Goal: Information Seeking & Learning: Check status

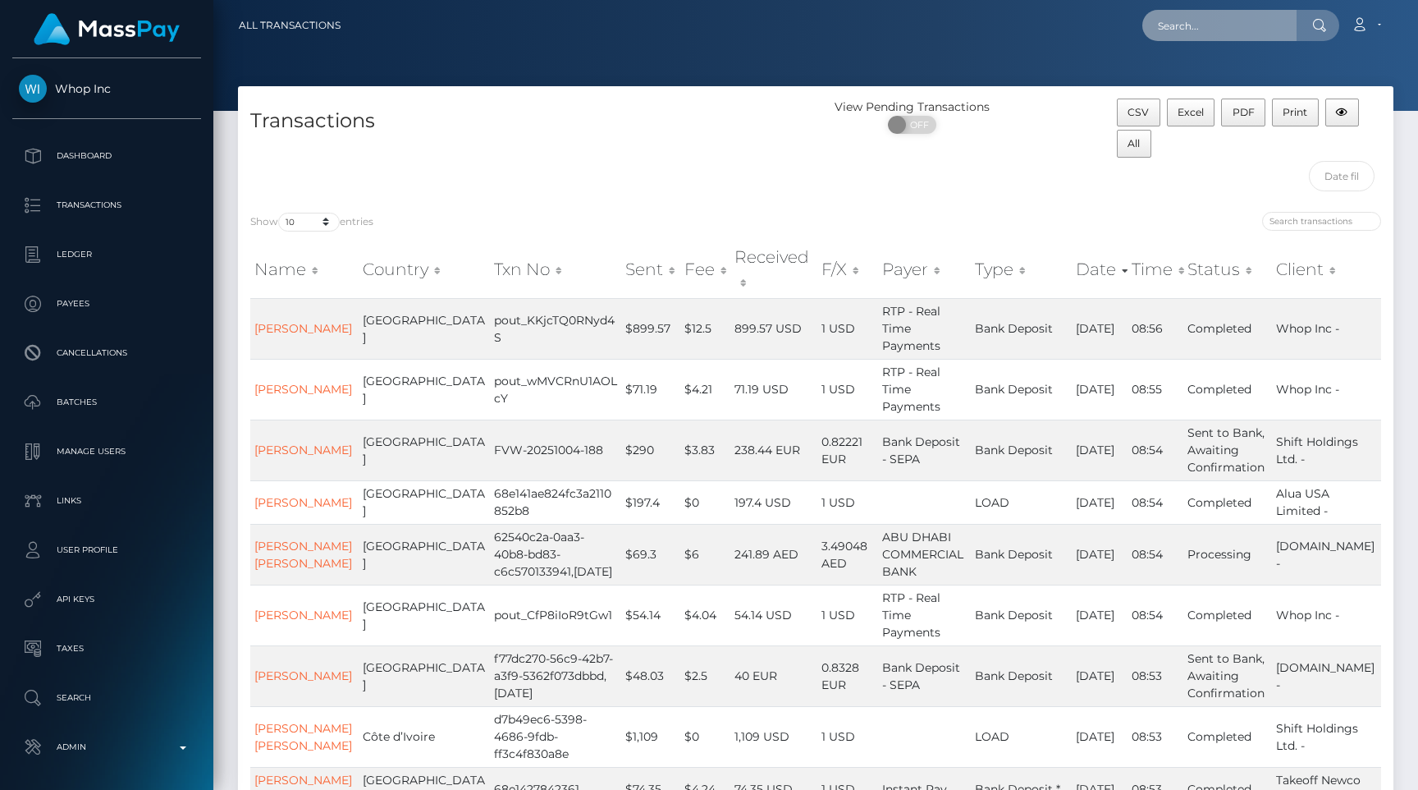
click at [1183, 31] on input "text" at bounding box center [1220, 25] width 154 height 31
paste input "pout_PZ2hqN7fovrMi"
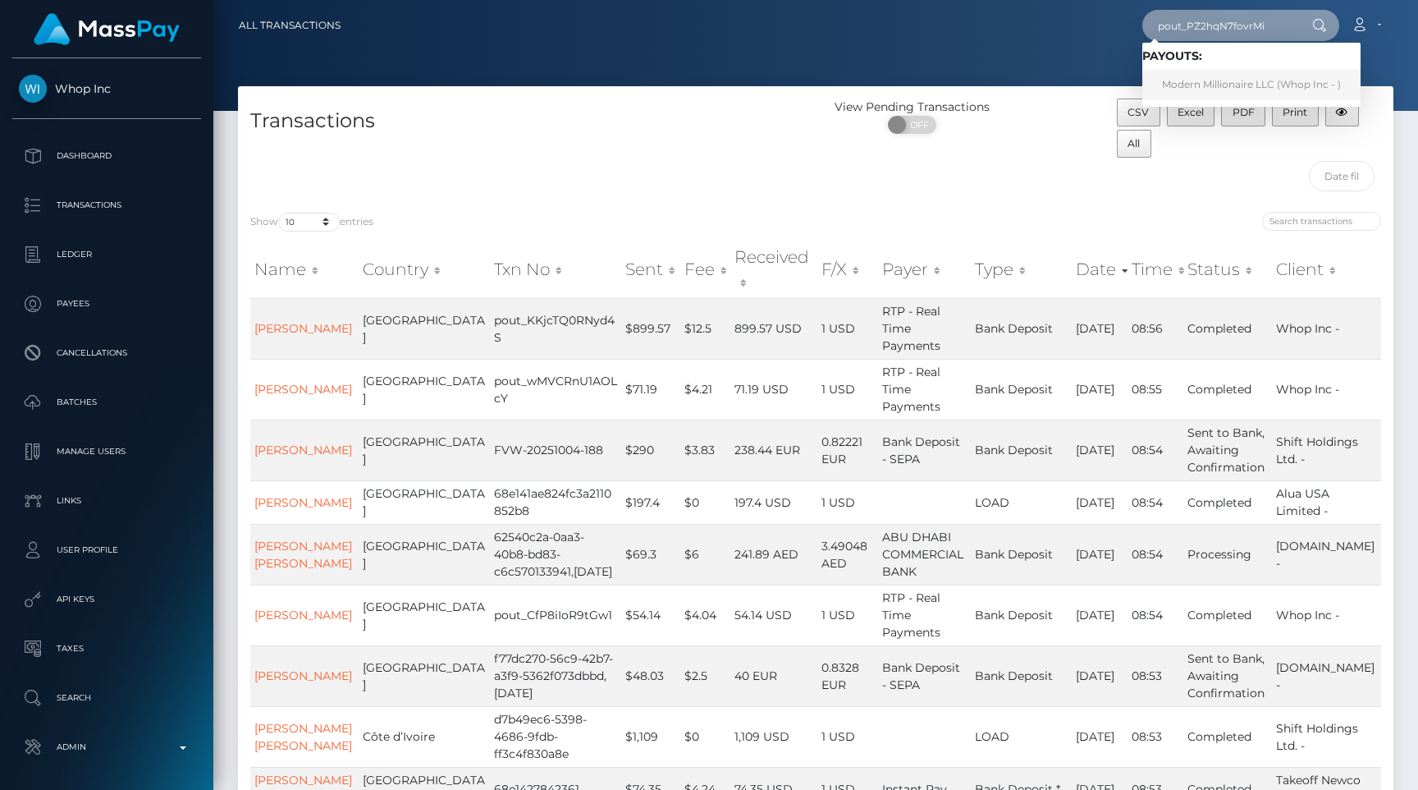
type input "pout_PZ2hqN7fovrMi"
click at [1223, 79] on link "Modern Millionaire LLC (Whop Inc - )" at bounding box center [1252, 85] width 218 height 30
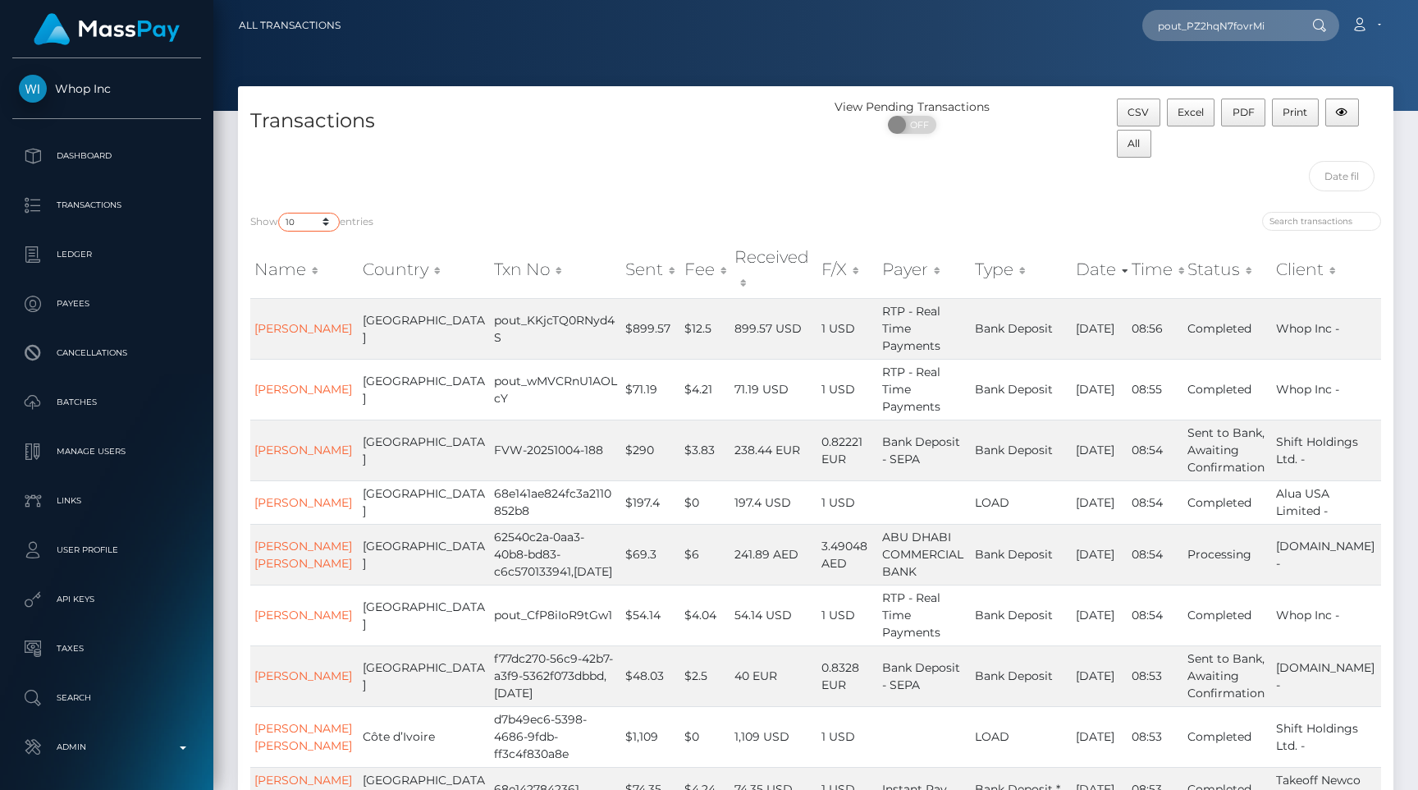
click at [328, 215] on select "10 25 50 100 250 500 1,000 3,500 All" at bounding box center [309, 222] width 62 height 19
select select "250"
click at [280, 213] on select "10 25 50 100 250 500 1,000 3,500 All" at bounding box center [309, 222] width 62 height 19
click at [442, 184] on div "Transactions" at bounding box center [527, 149] width 578 height 101
click at [552, 157] on div "Transactions" at bounding box center [527, 149] width 578 height 101
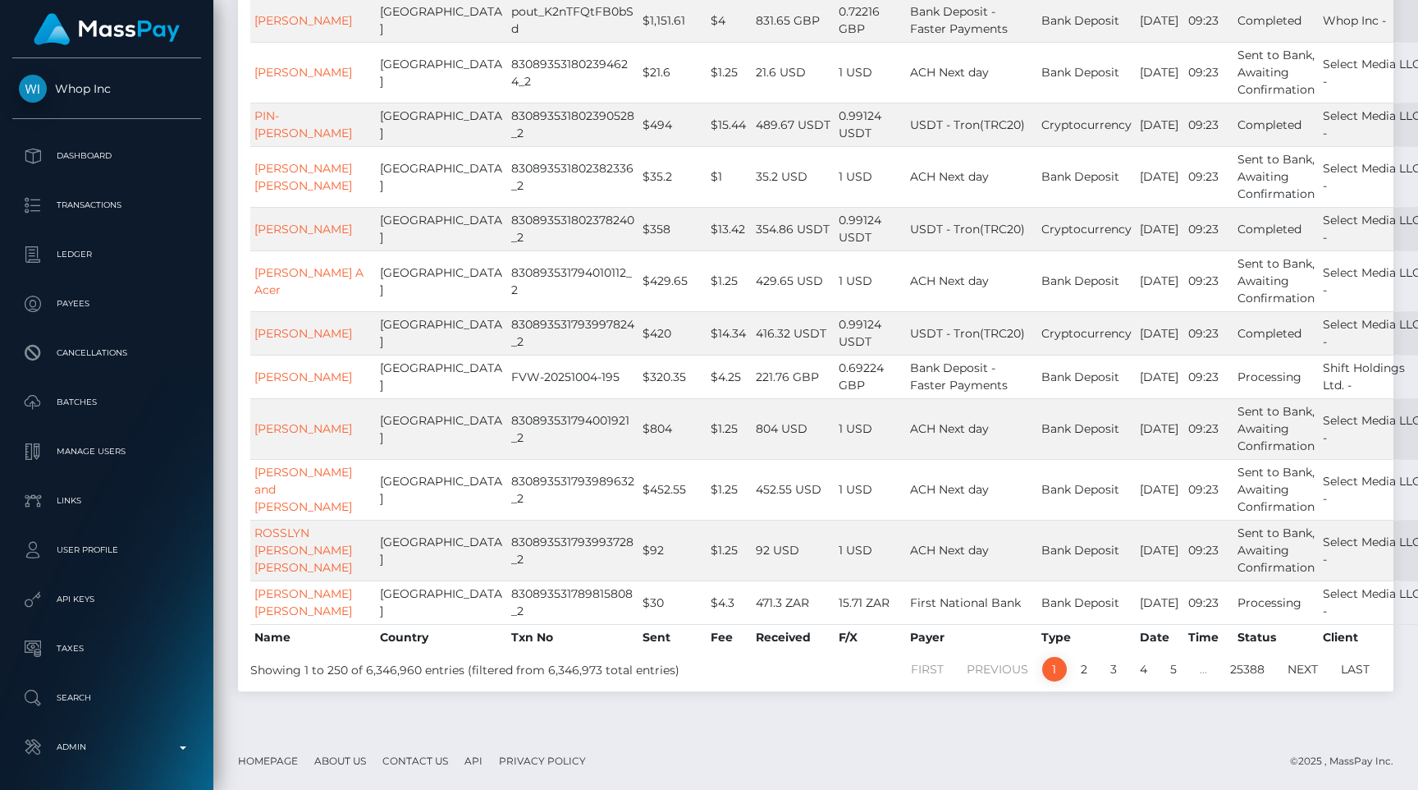
scroll to position [14257, 0]
click at [1079, 665] on link "2" at bounding box center [1084, 669] width 25 height 25
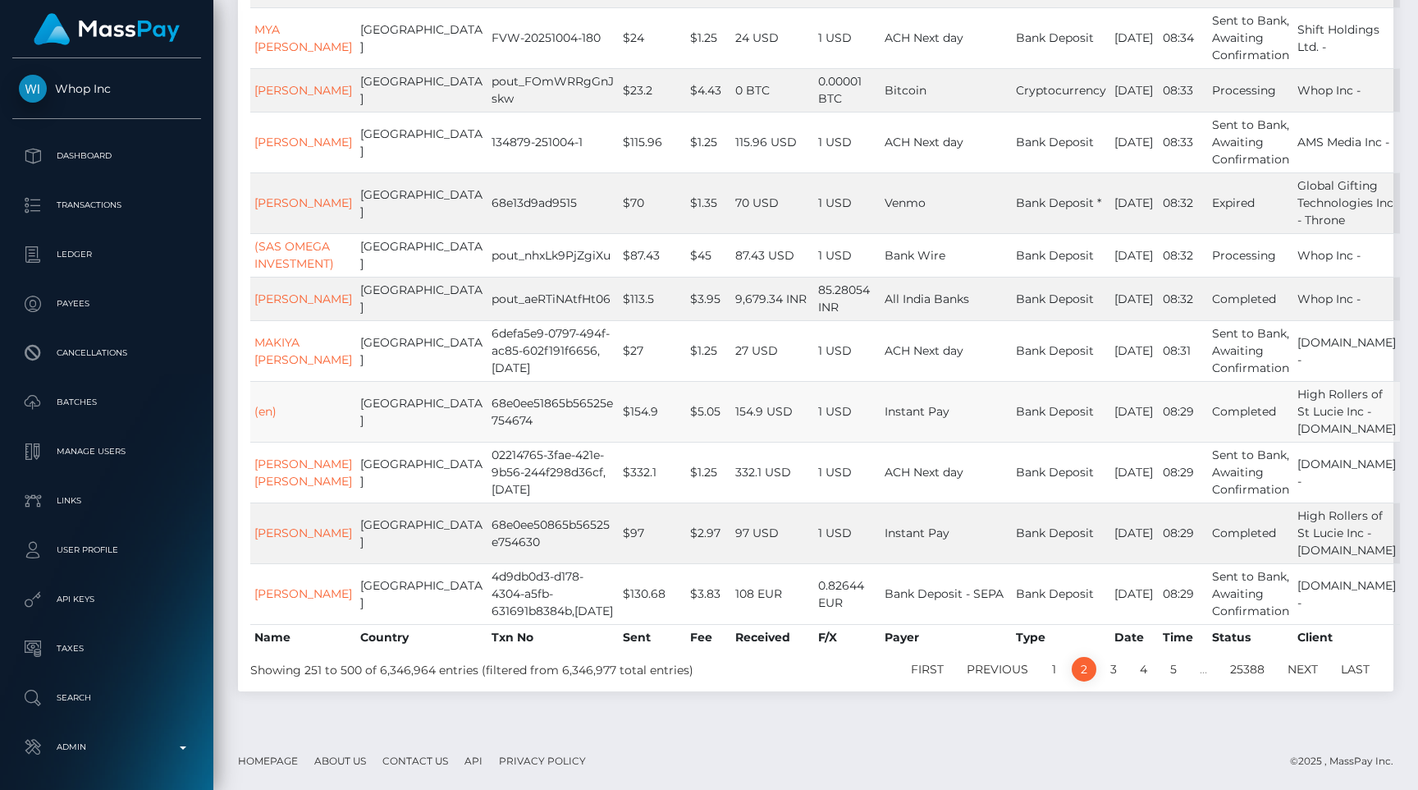
scroll to position [13682, 0]
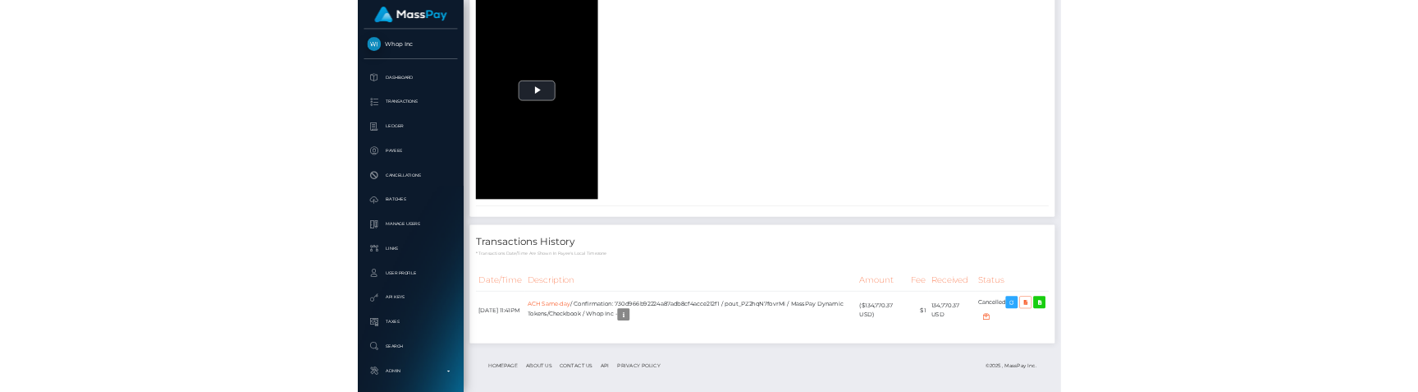
scroll to position [197, 369]
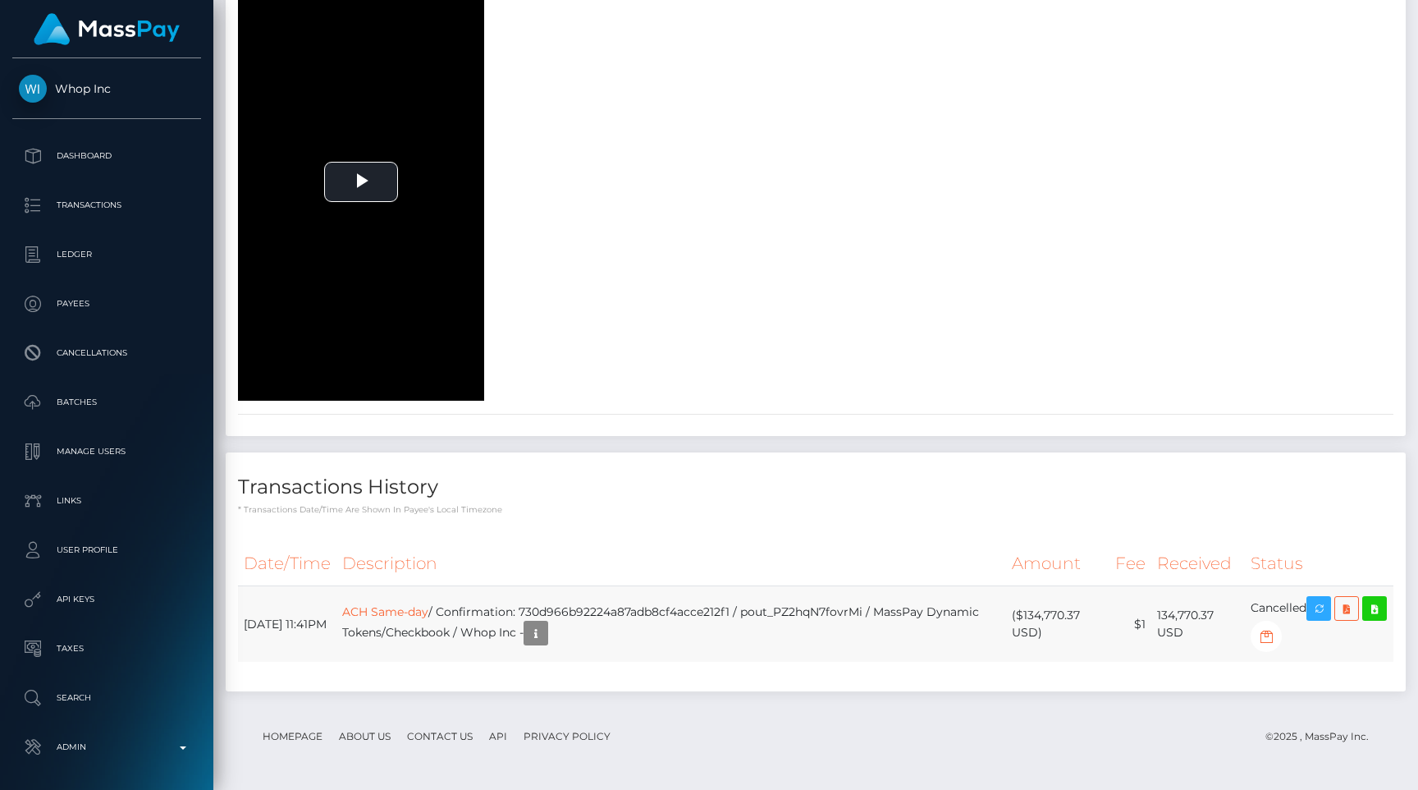
click at [800, 650] on td "ACH Same-day / Confirmation: 730d966b92224a87adb8cf4acce212f1 / pout_PZ2hqN7fov…" at bounding box center [672, 624] width 670 height 76
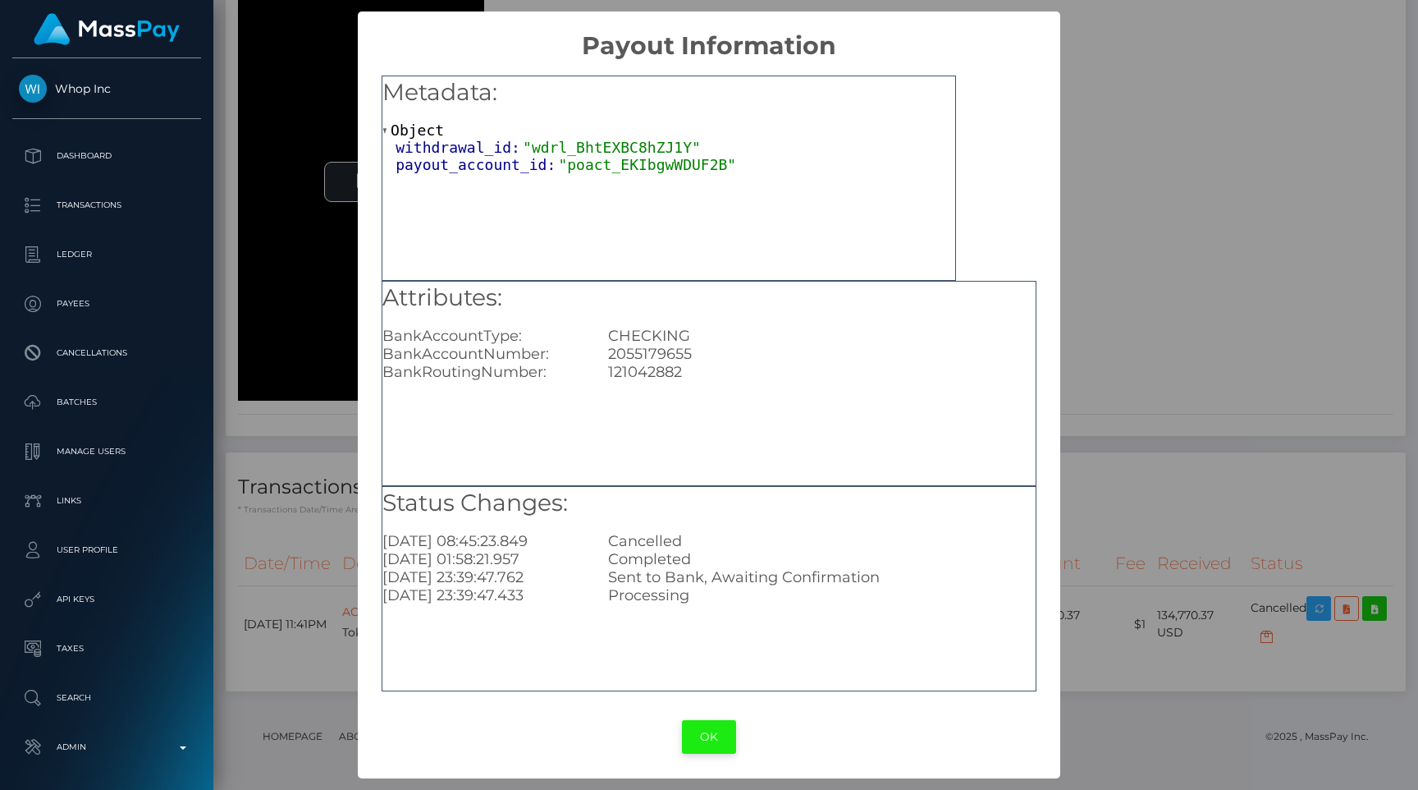
click at [716, 742] on button "OK" at bounding box center [709, 737] width 54 height 34
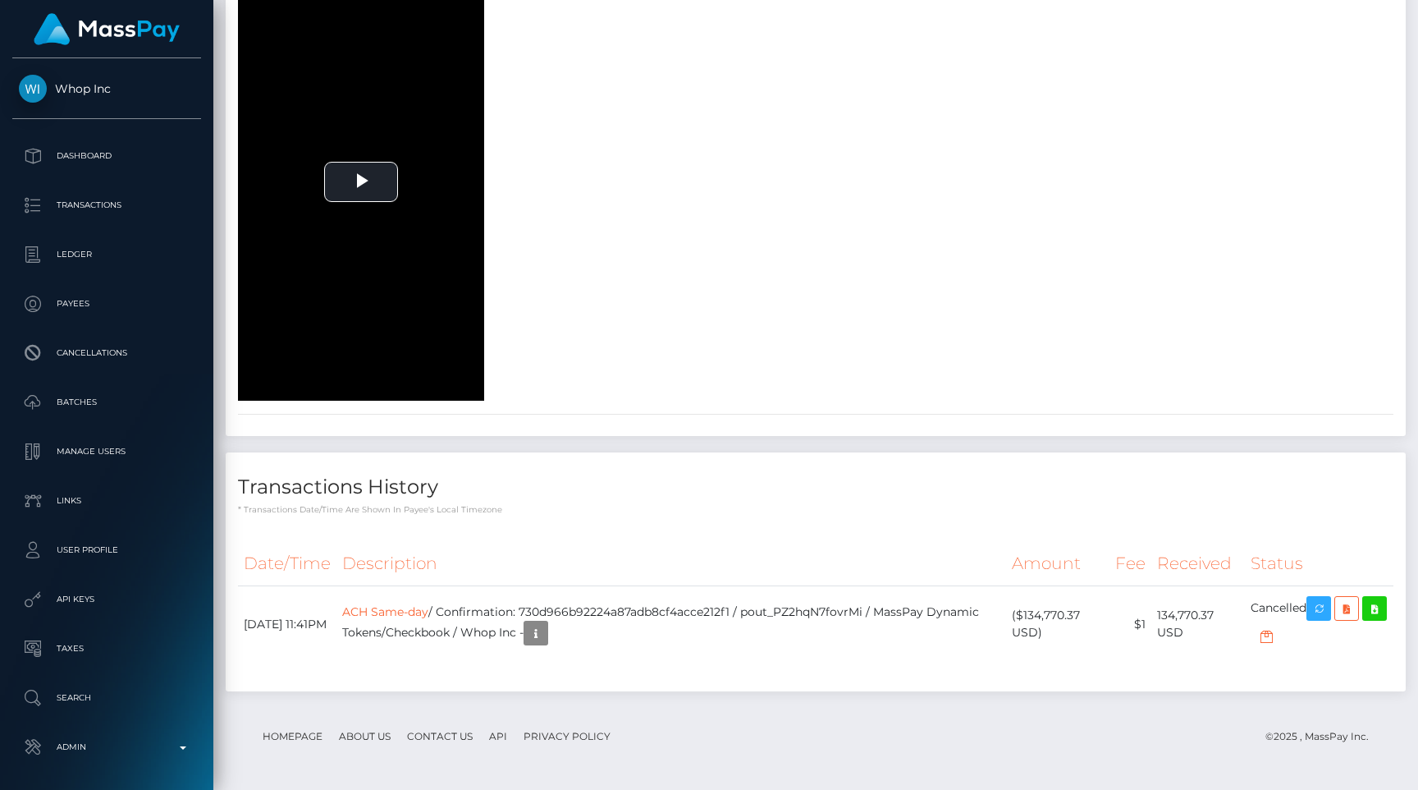
click at [598, 673] on div "Date/Time Description Amount Fee Received Status ACH Same-day" at bounding box center [816, 612] width 1156 height 142
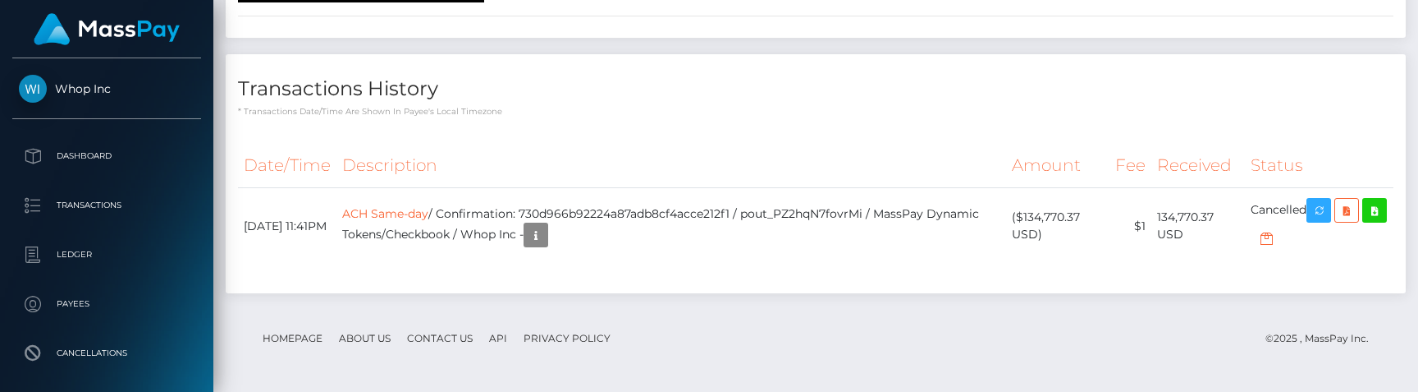
scroll to position [4556, 0]
click at [685, 250] on td "ACH Same-day / Confirmation: 730d966b92224a87adb8cf4acce212f1 / pout_PZ2hqN7fov…" at bounding box center [672, 226] width 670 height 76
copy td "730d966b92224a87adb8cf4acce212f1"
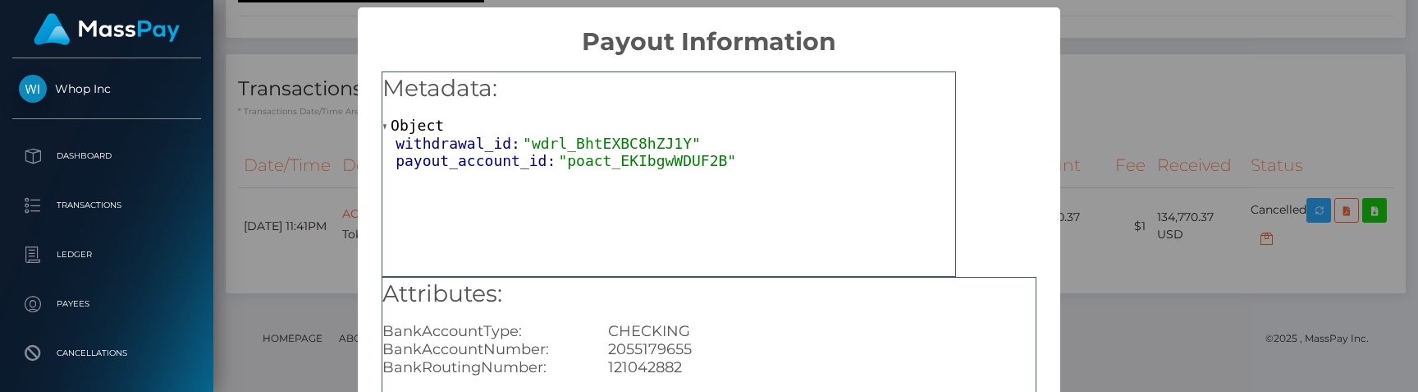
scroll to position [389, 0]
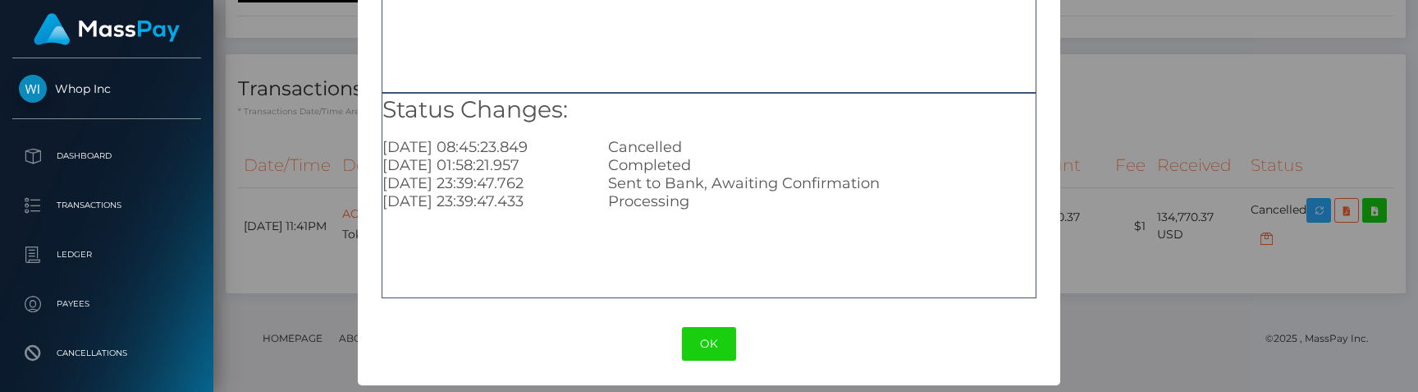
click at [1165, 171] on div "× Payout Information Metadata: Object withdrawal_id: "wdrl_BhtEXBC8hZJ1Y" payou…" at bounding box center [709, 196] width 1418 height 392
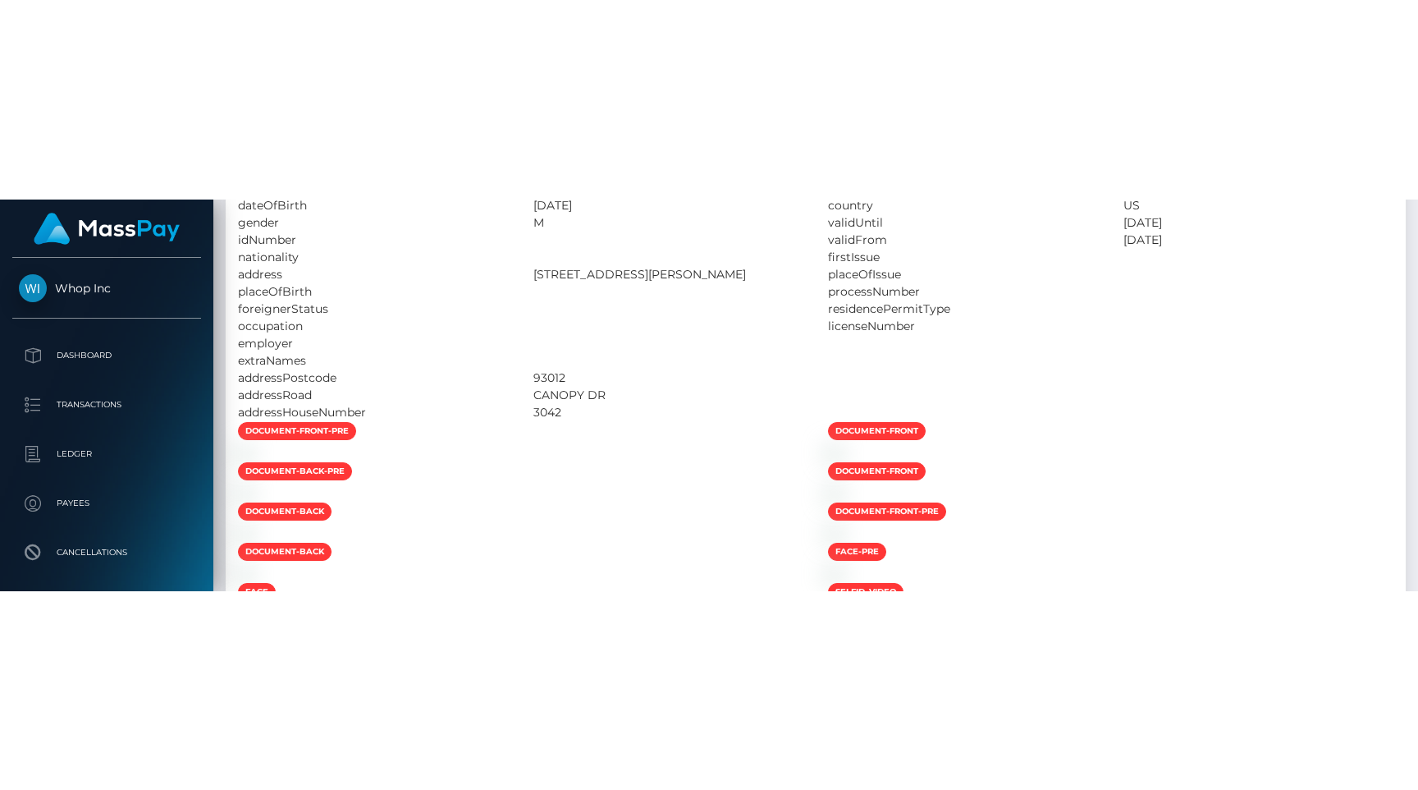
scroll to position [2018, 0]
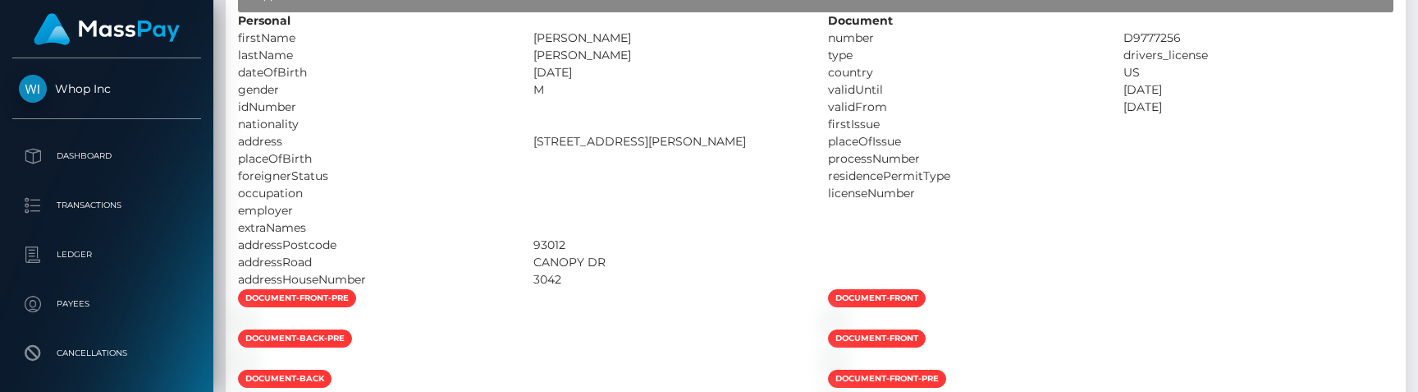
click at [1404, 369] on div at bounding box center [1111, 359] width 590 height 17
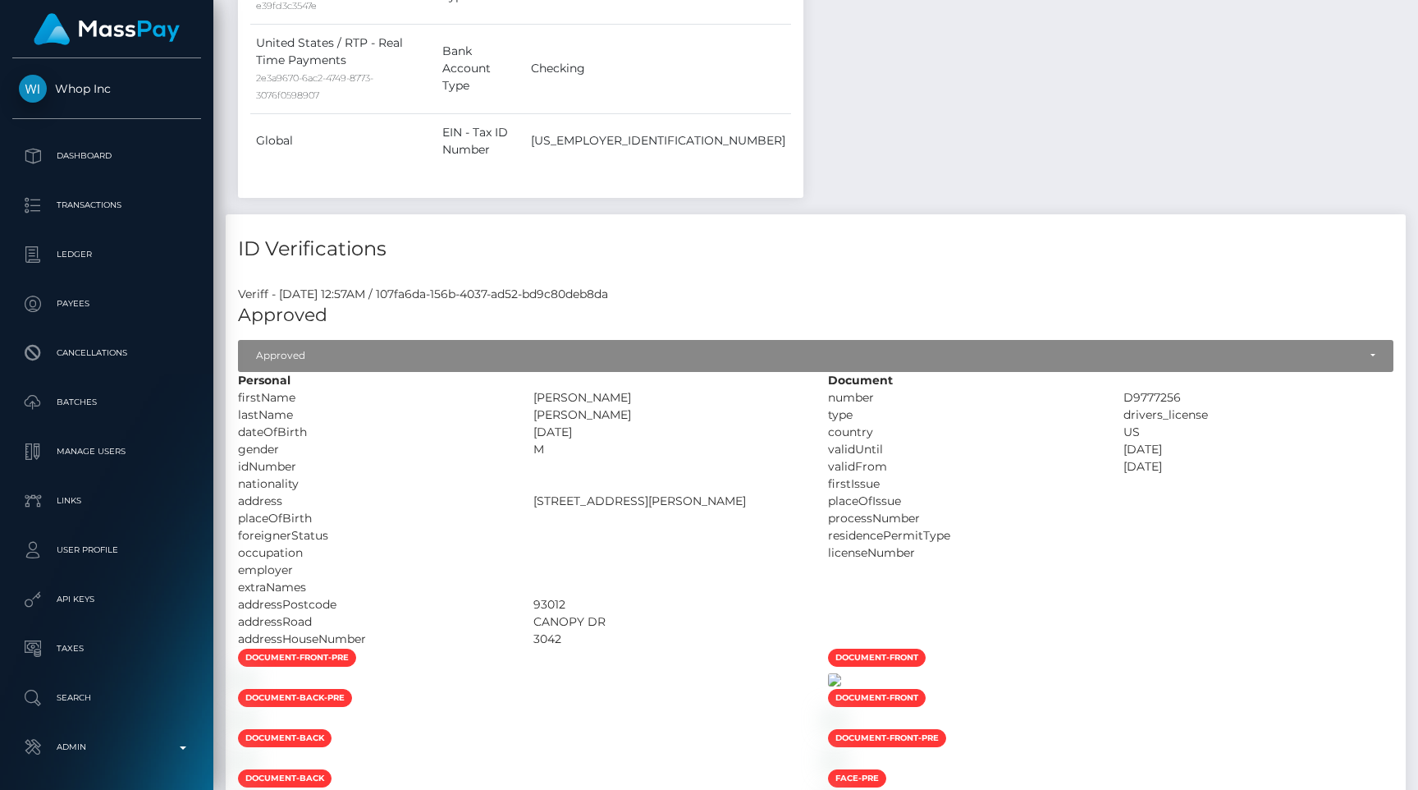
scroll to position [0, 0]
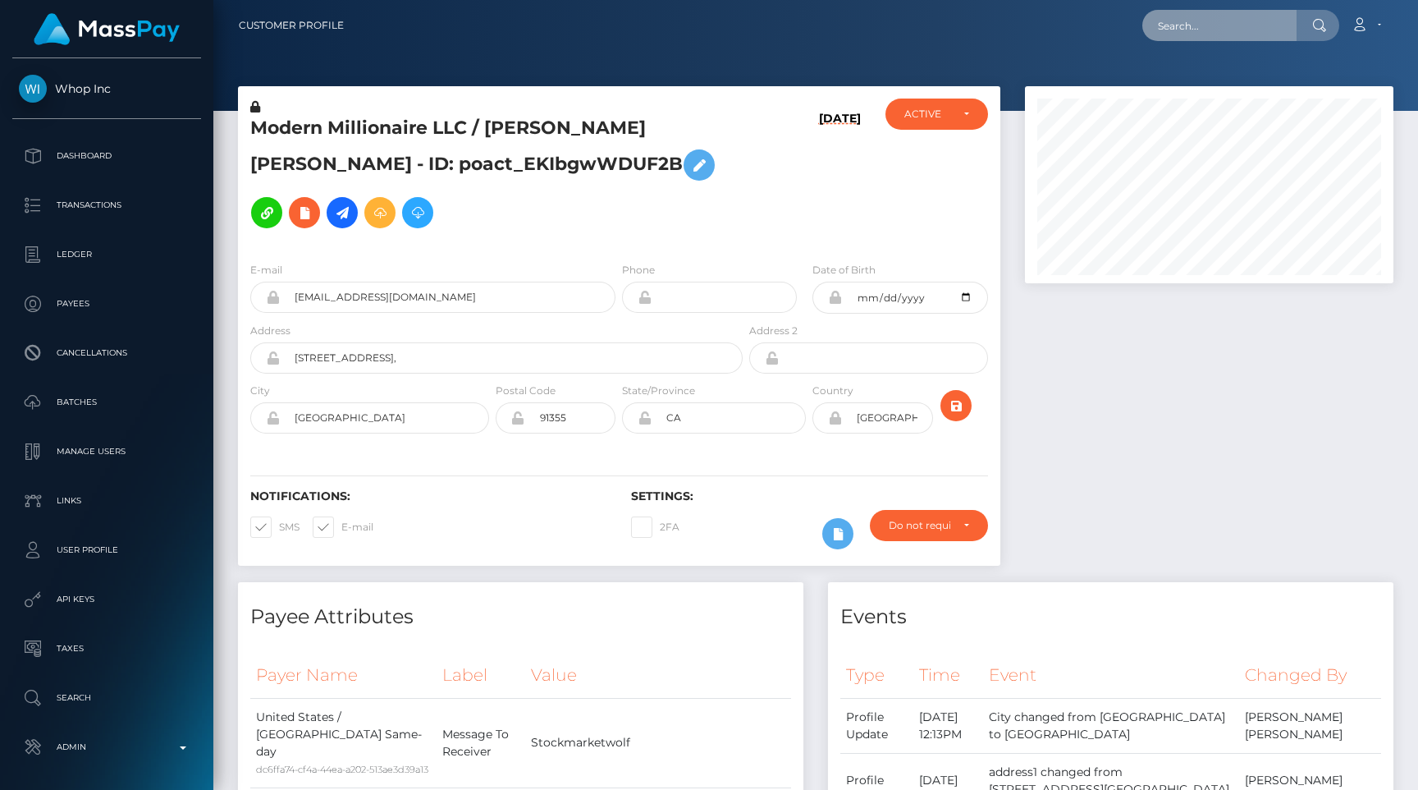
click at [1202, 29] on input "text" at bounding box center [1220, 25] width 154 height 31
paste input "pout_Zlu6gRgRPXrWR"
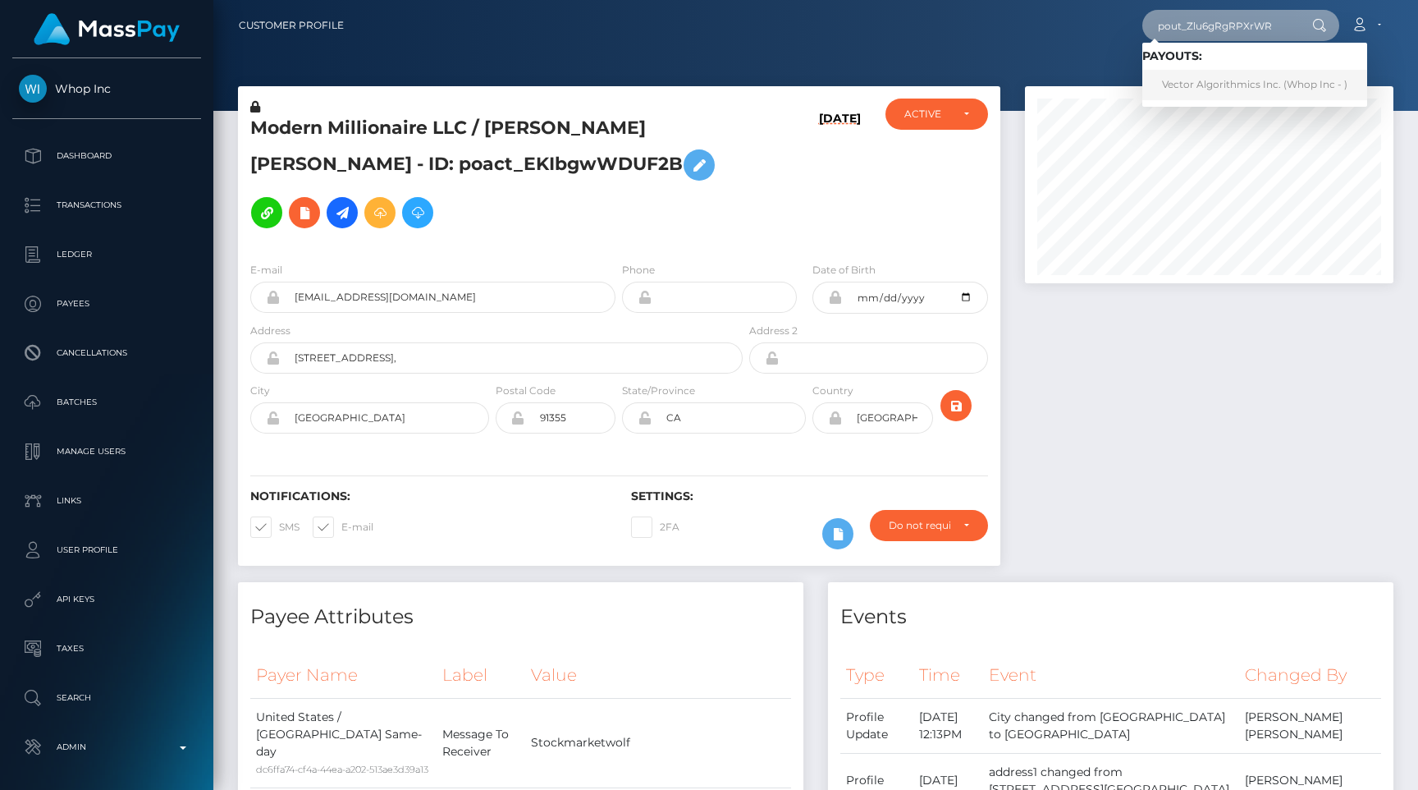
type input "pout_Zlu6gRgRPXrWR"
click at [1219, 84] on link "Vector Algorithmics Inc. (Whop Inc - )" at bounding box center [1255, 85] width 225 height 30
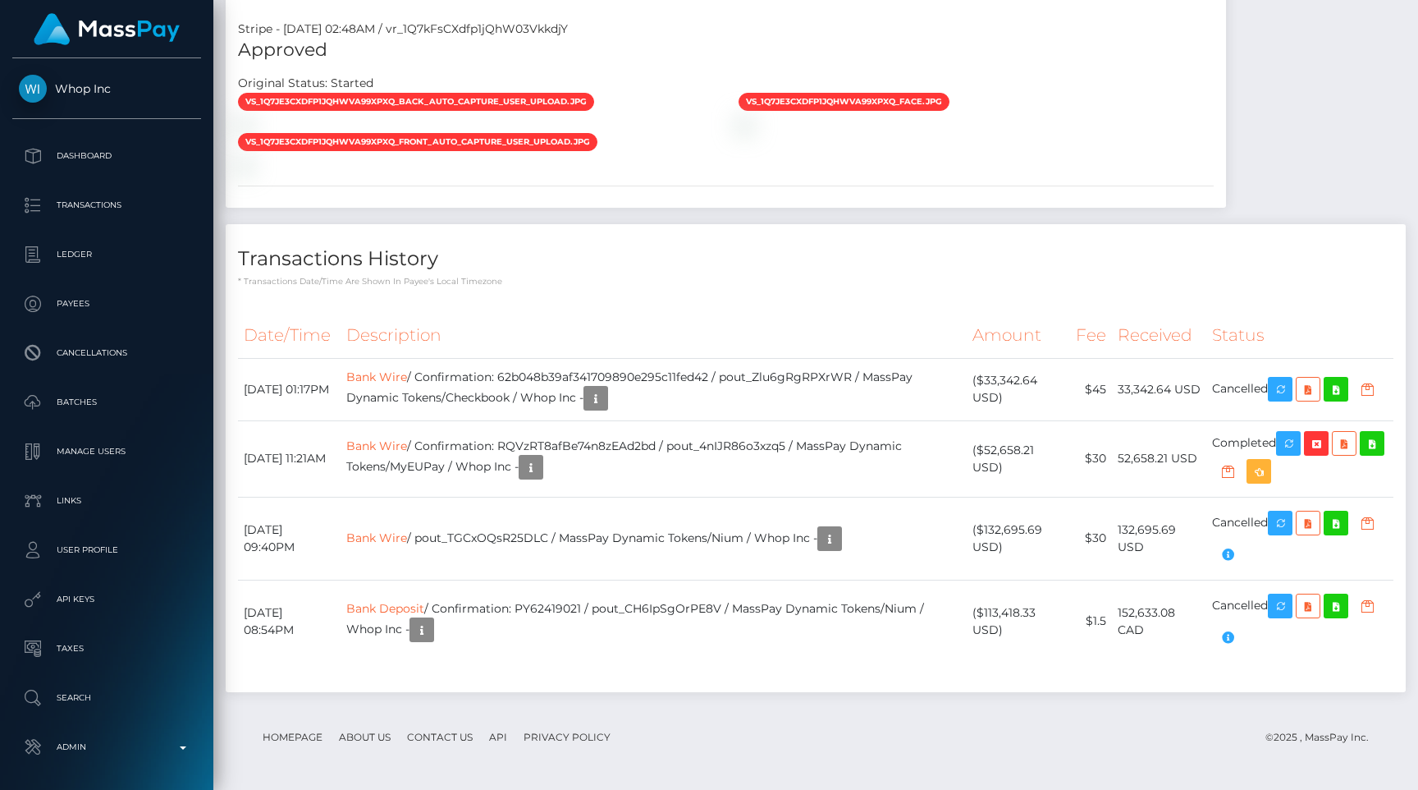
scroll to position [1788, 0]
click at [665, 414] on td "Bank Wire / Confirmation: 62b048b39af341709890e295c11fed42 / pout_Zlu6gRgRPXrWR…" at bounding box center [654, 389] width 627 height 62
copy td "62b048b39af341709890e295c11fed42"
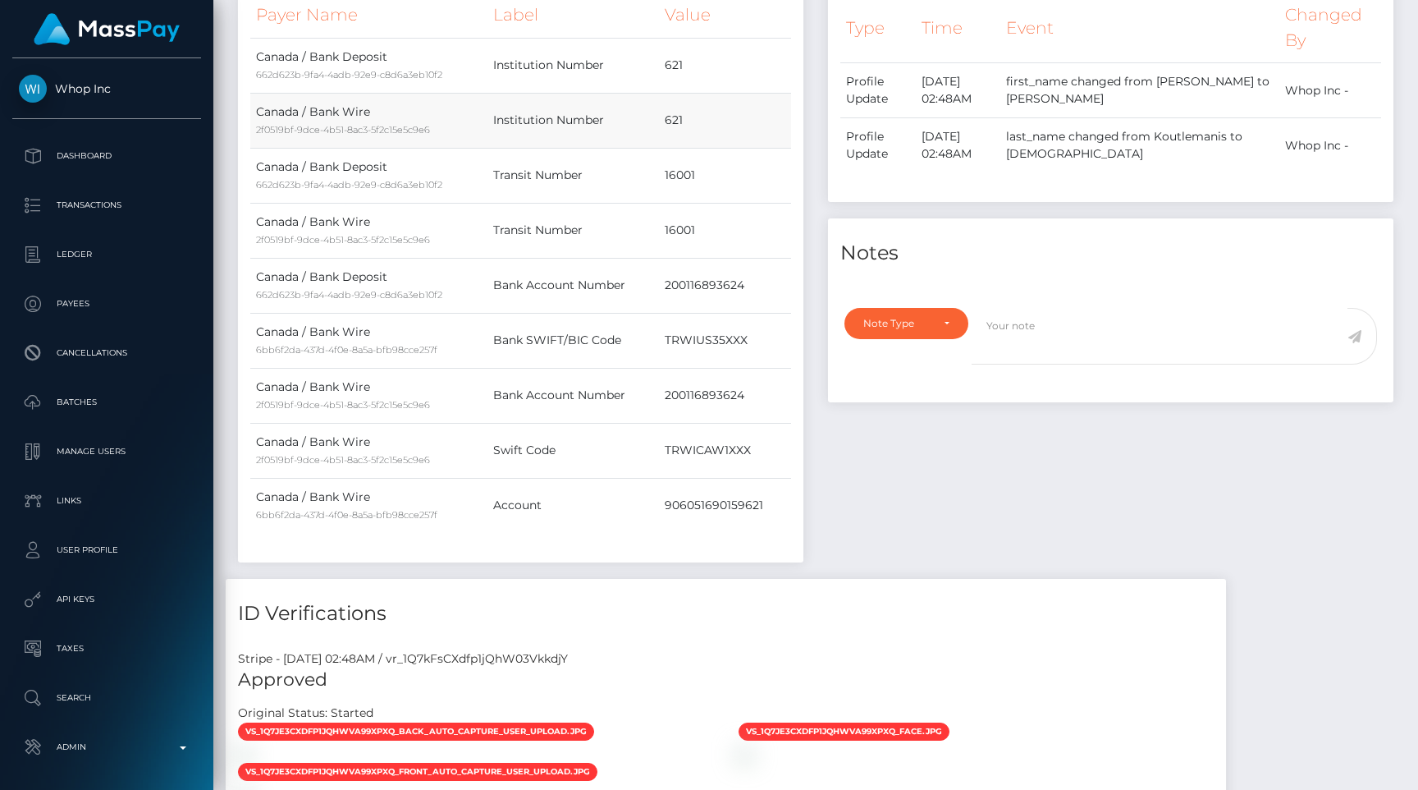
scroll to position [625, 0]
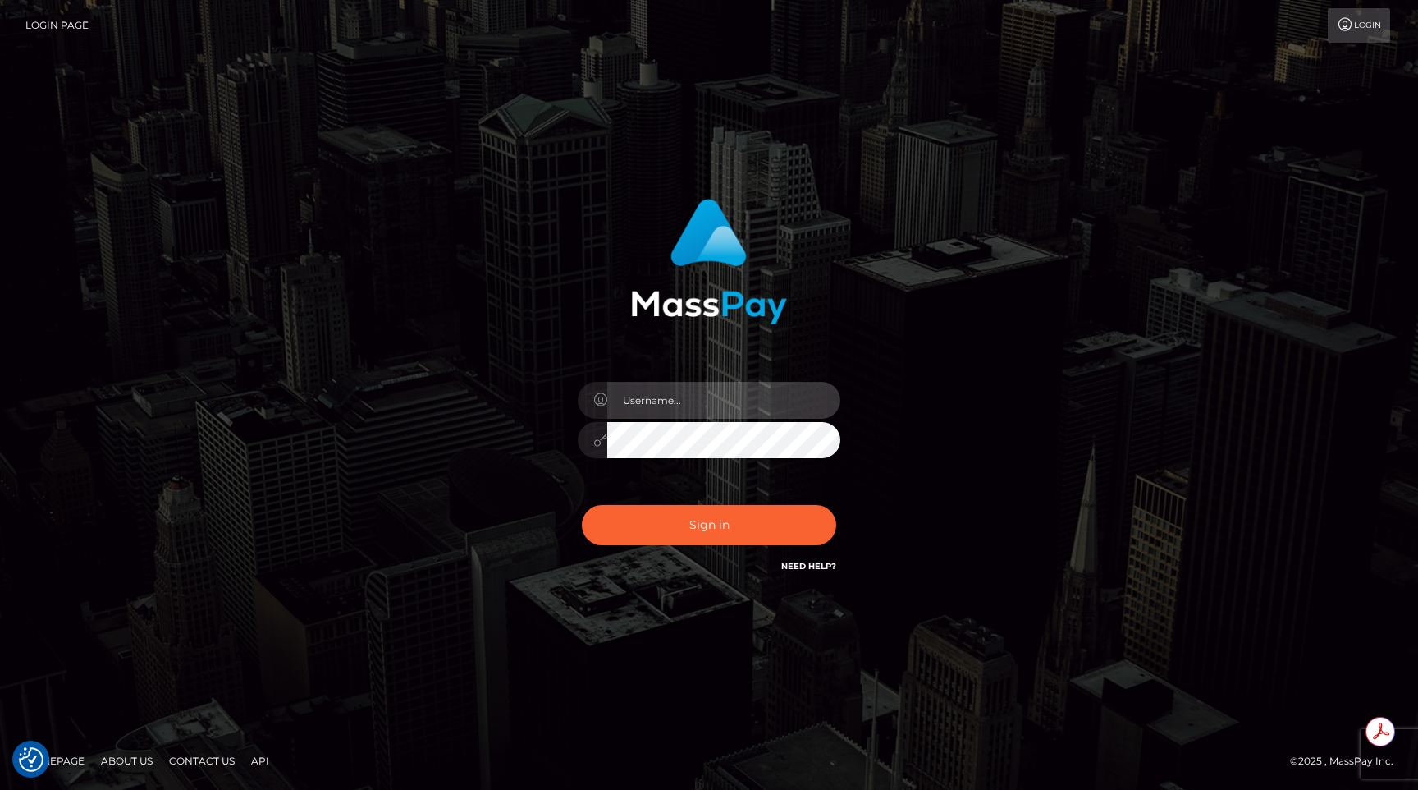
type input "egblue"
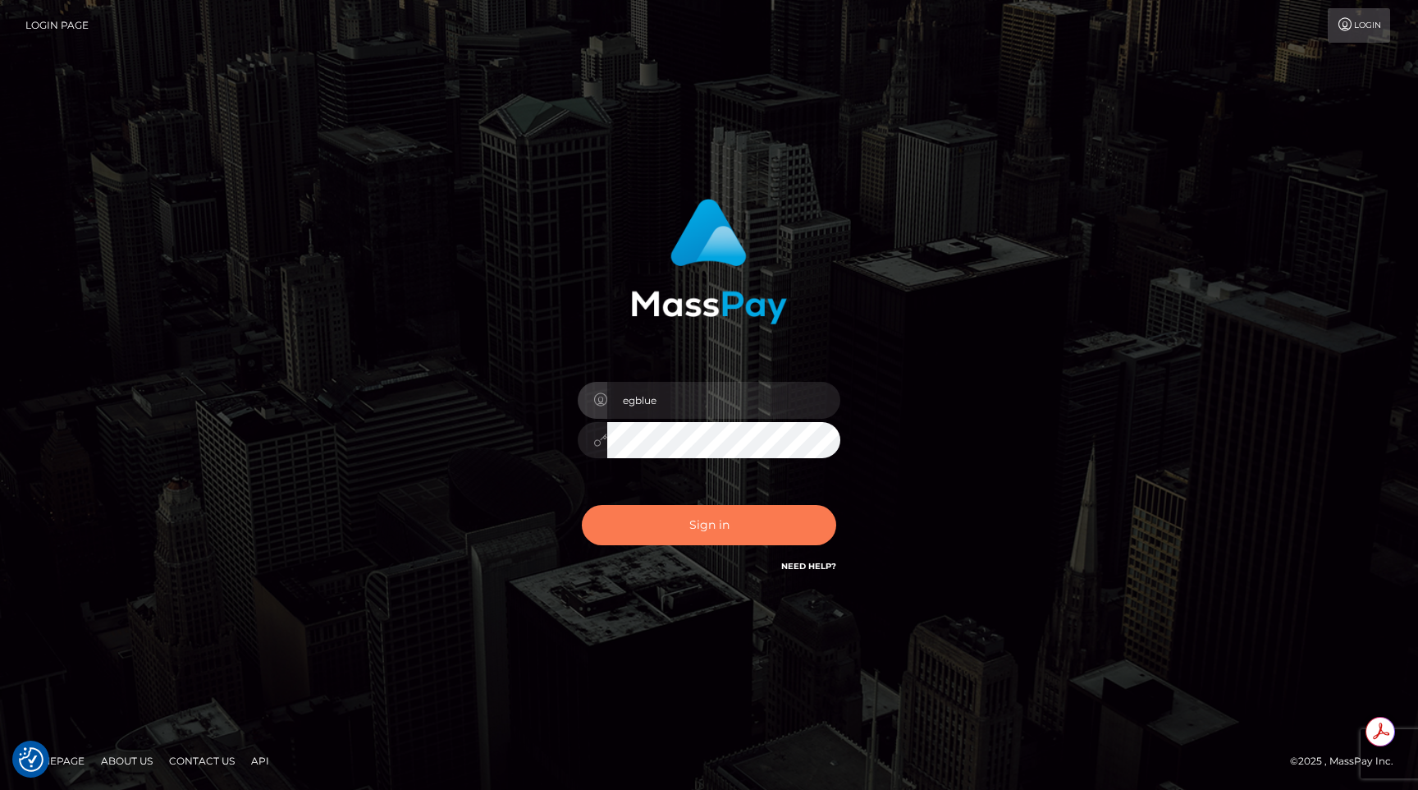
click at [693, 525] on button "Sign in" at bounding box center [709, 525] width 254 height 40
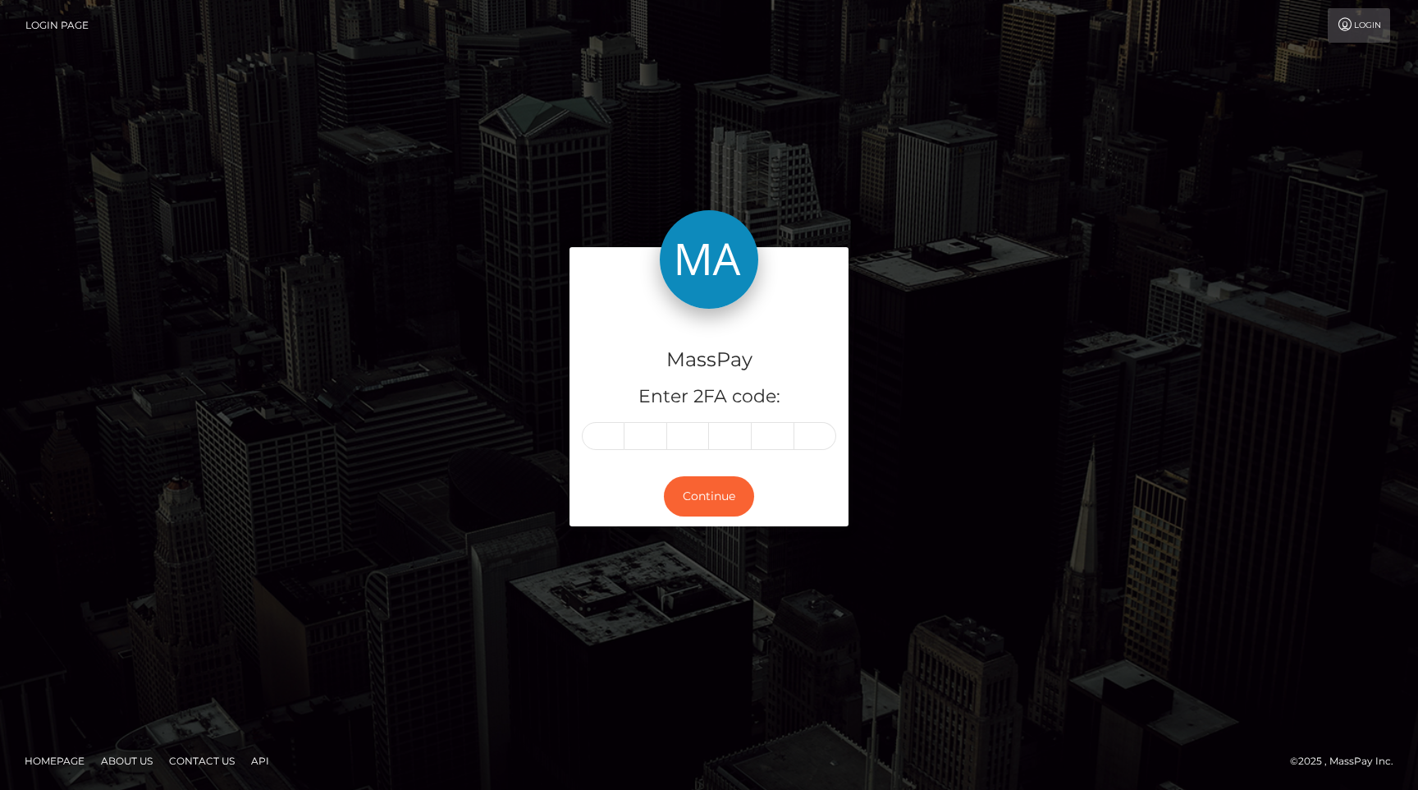
click at [610, 440] on input "text" at bounding box center [603, 436] width 43 height 28
type input "3"
type input "8"
type input "9"
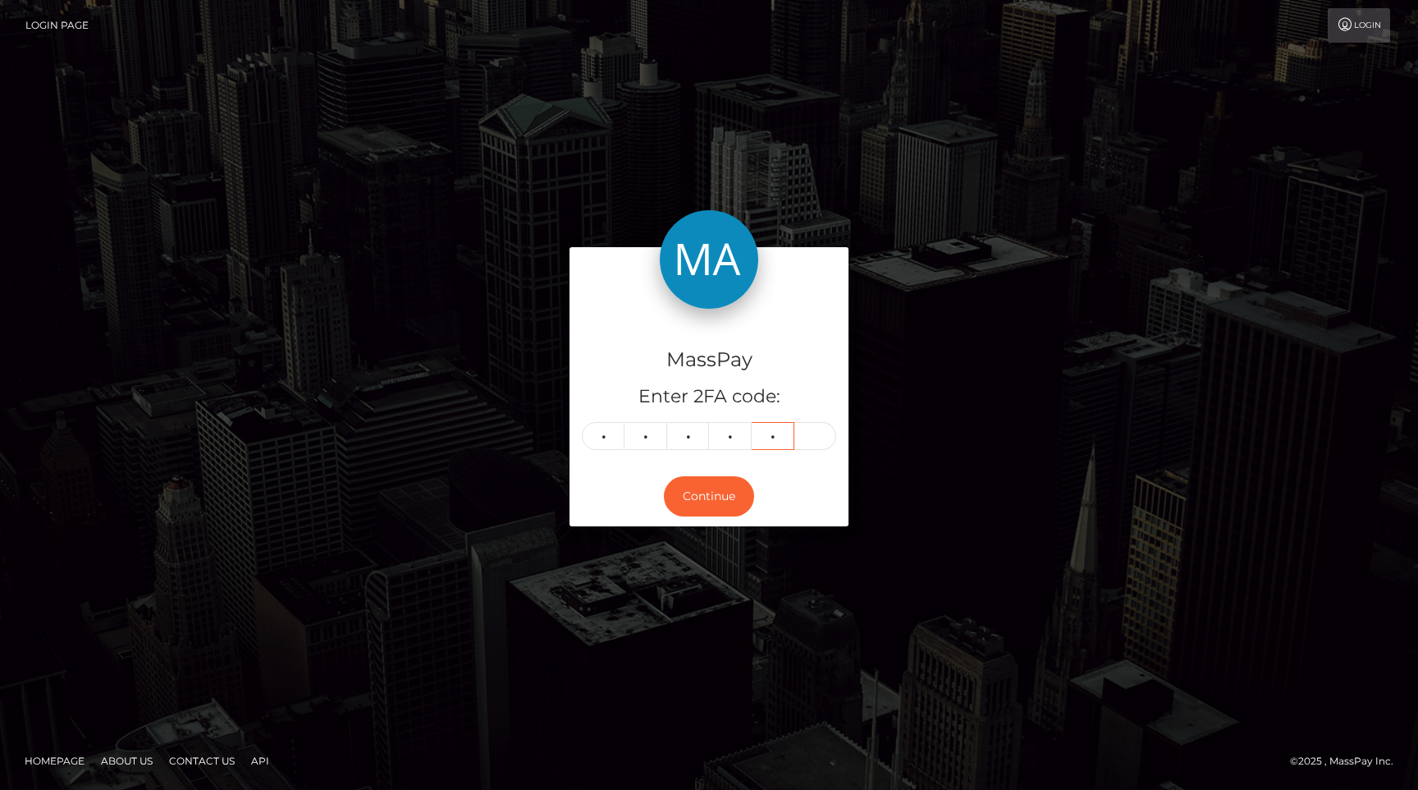
type input "3"
type input "7"
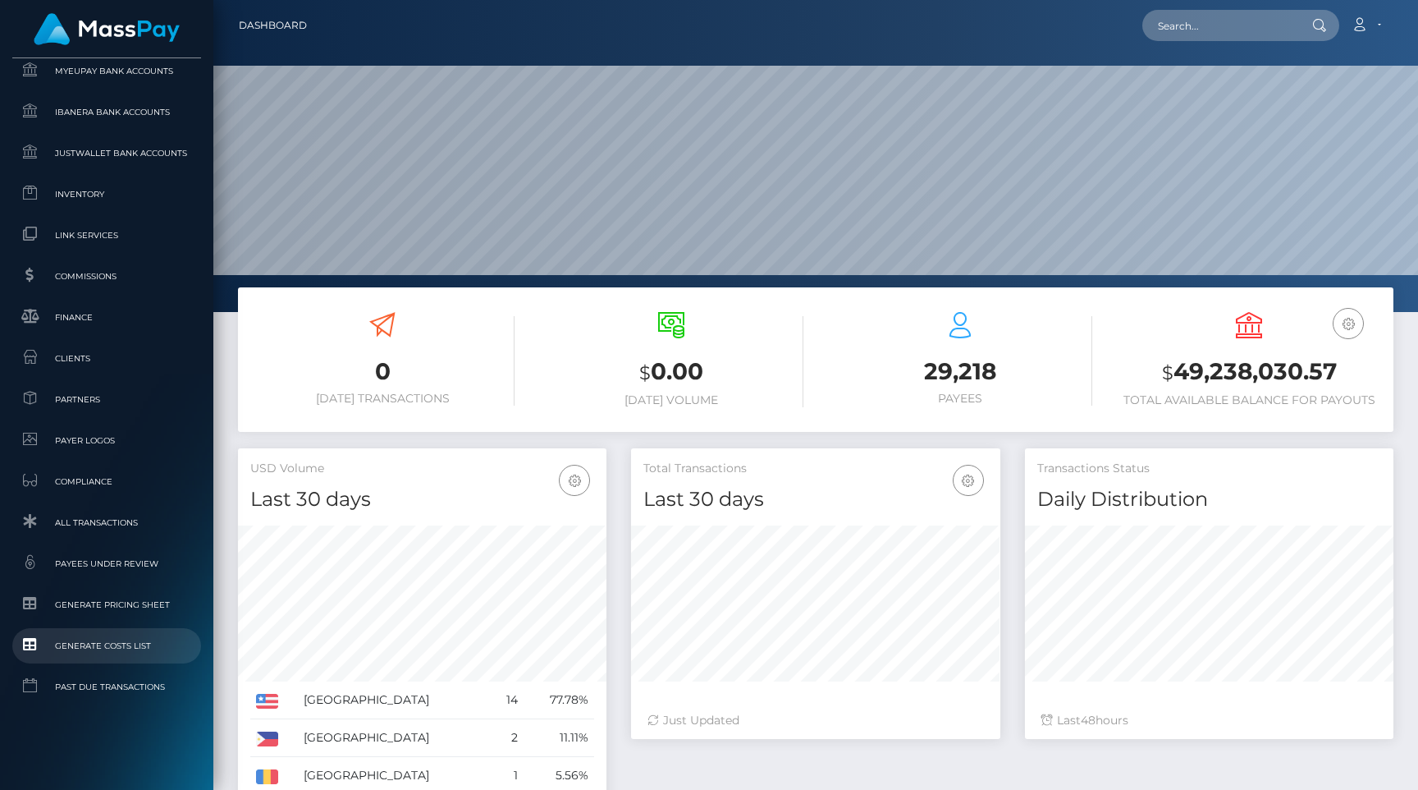
scroll to position [291, 369]
click at [113, 529] on span "All Transactions" at bounding box center [107, 522] width 176 height 19
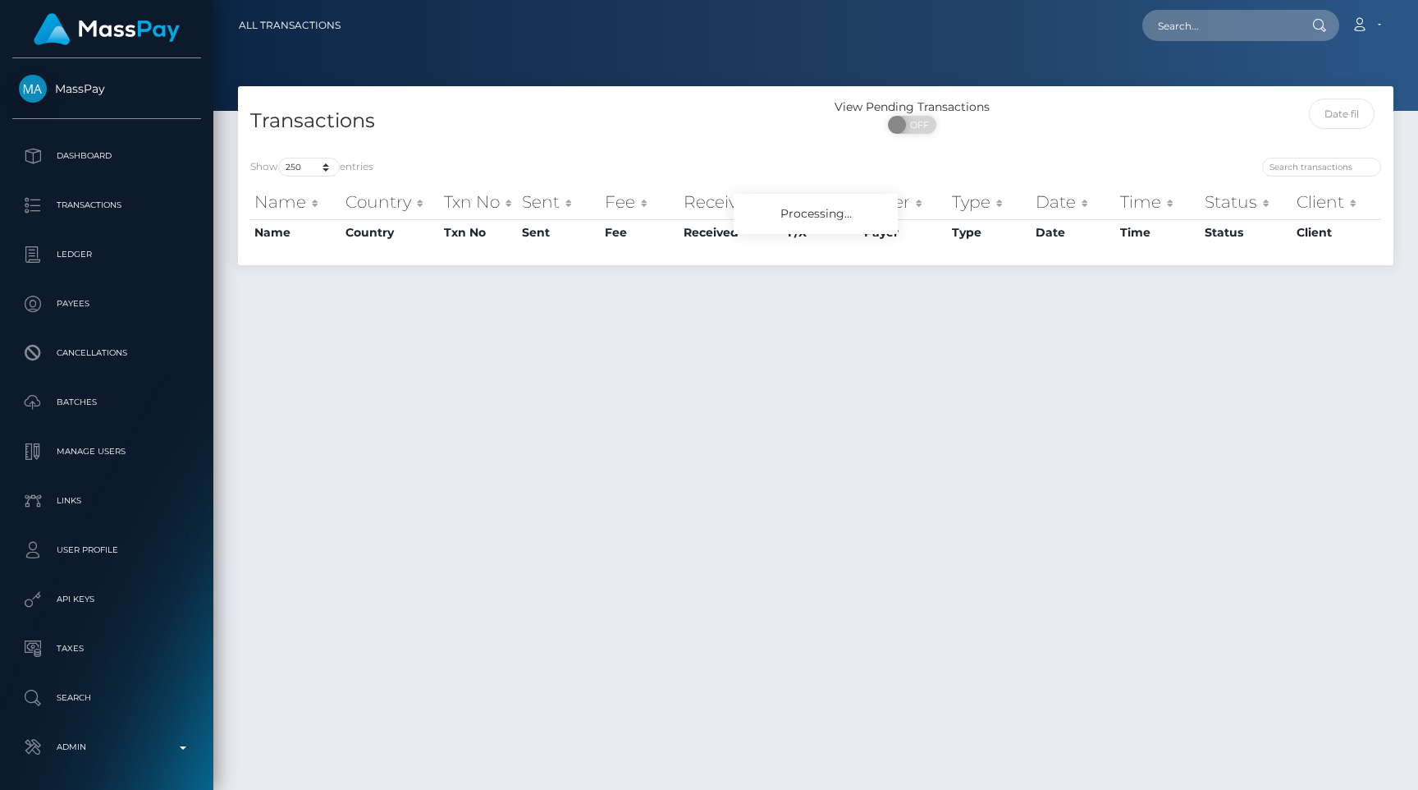
select select "250"
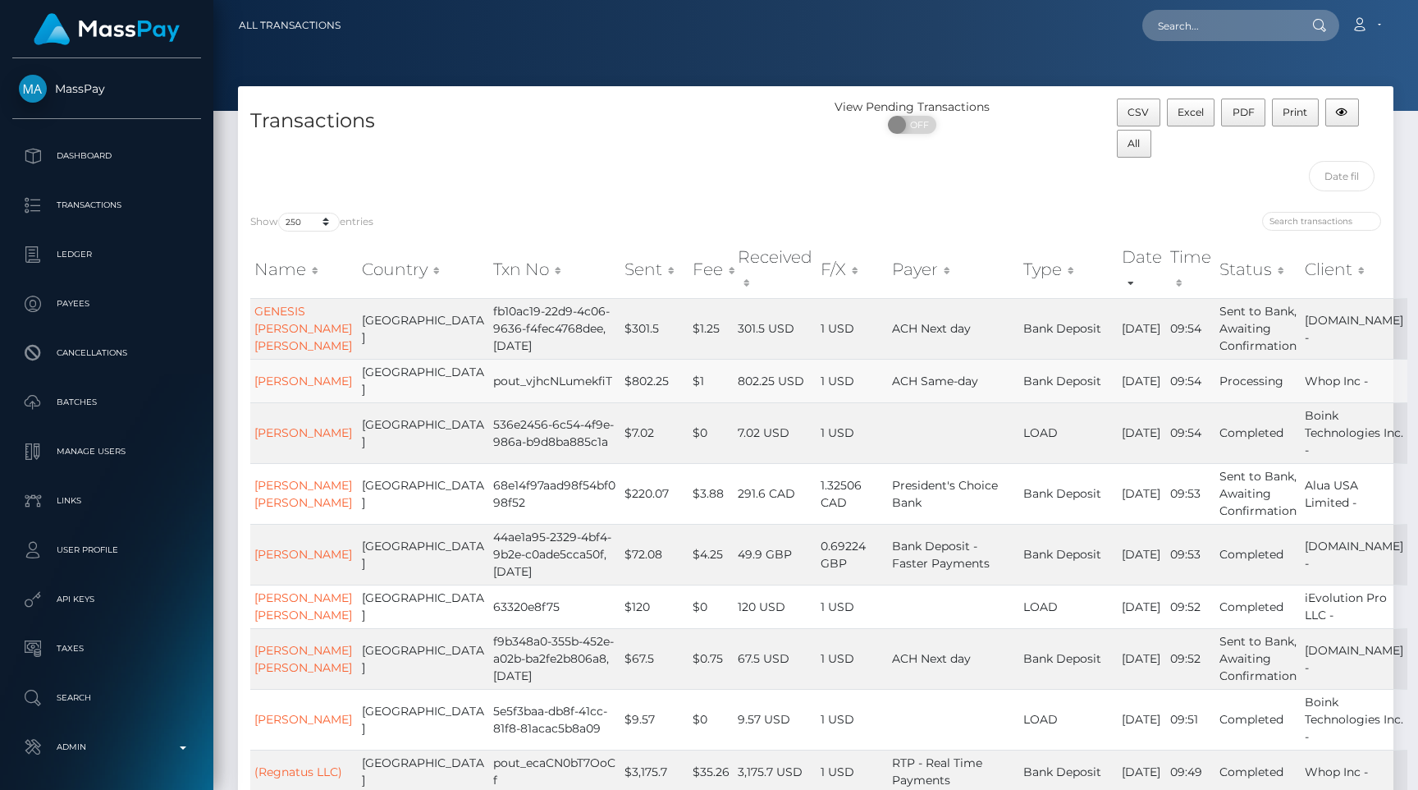
click at [977, 399] on td "ACH Same-day" at bounding box center [953, 381] width 131 height 44
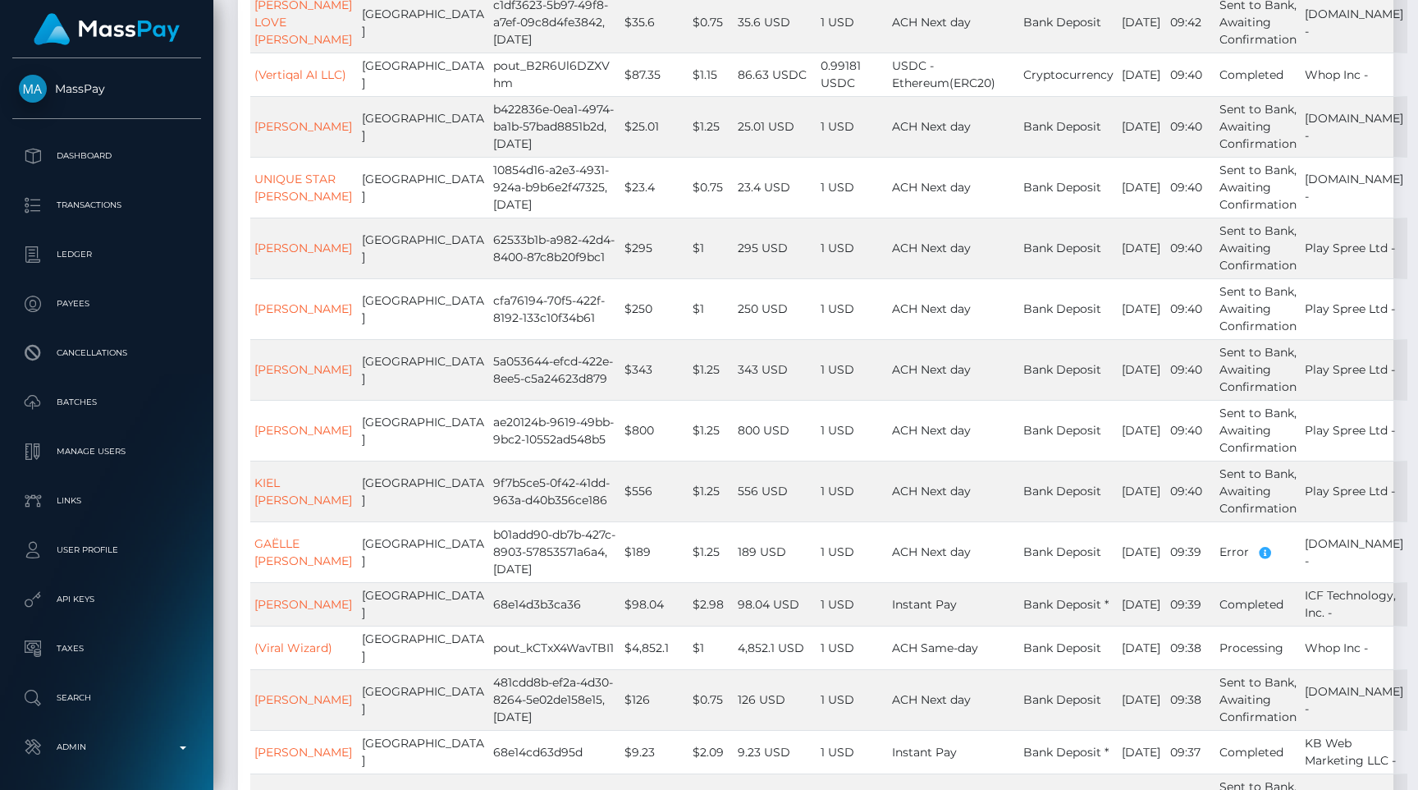
scroll to position [1314, 0]
click at [860, 277] on td "1 USD" at bounding box center [852, 247] width 71 height 61
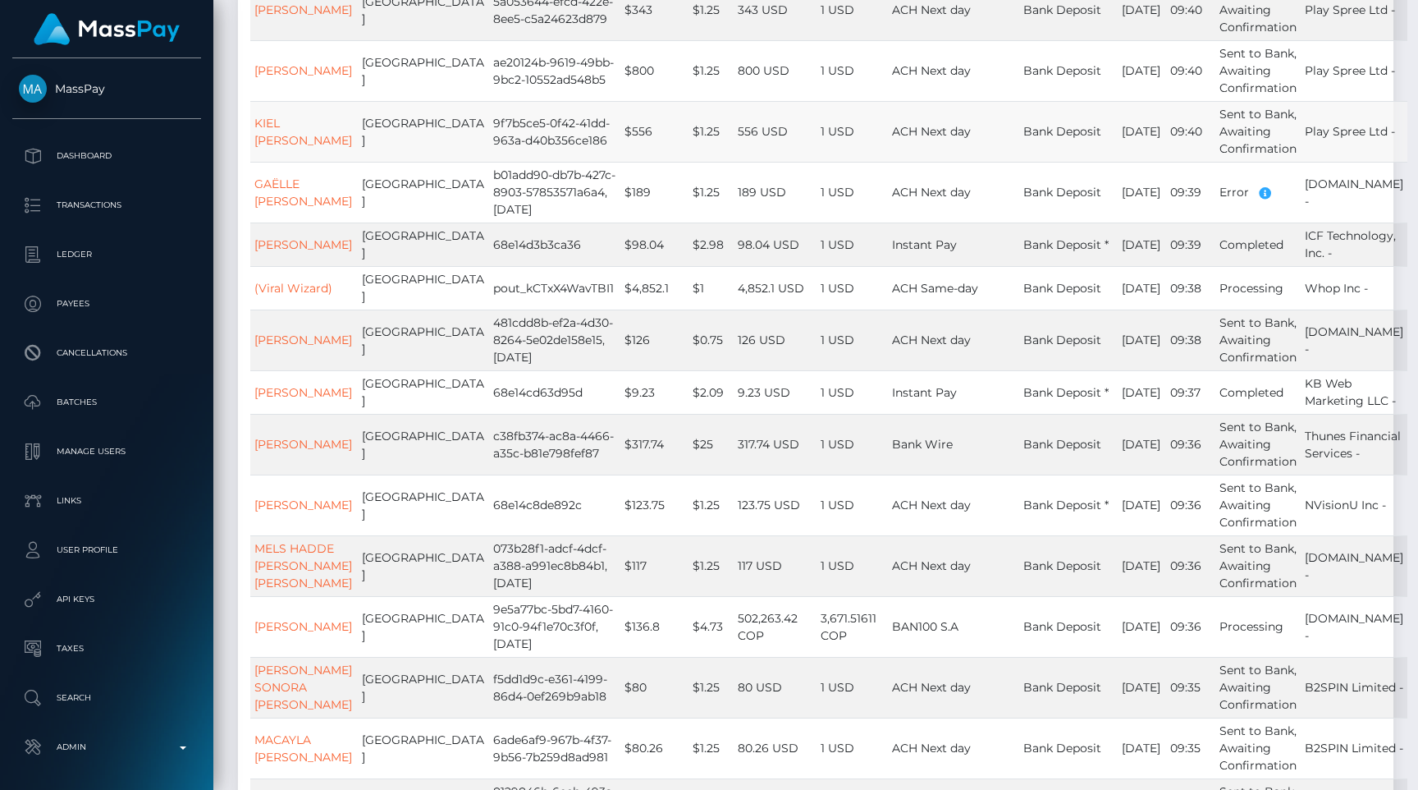
scroll to position [1682, 0]
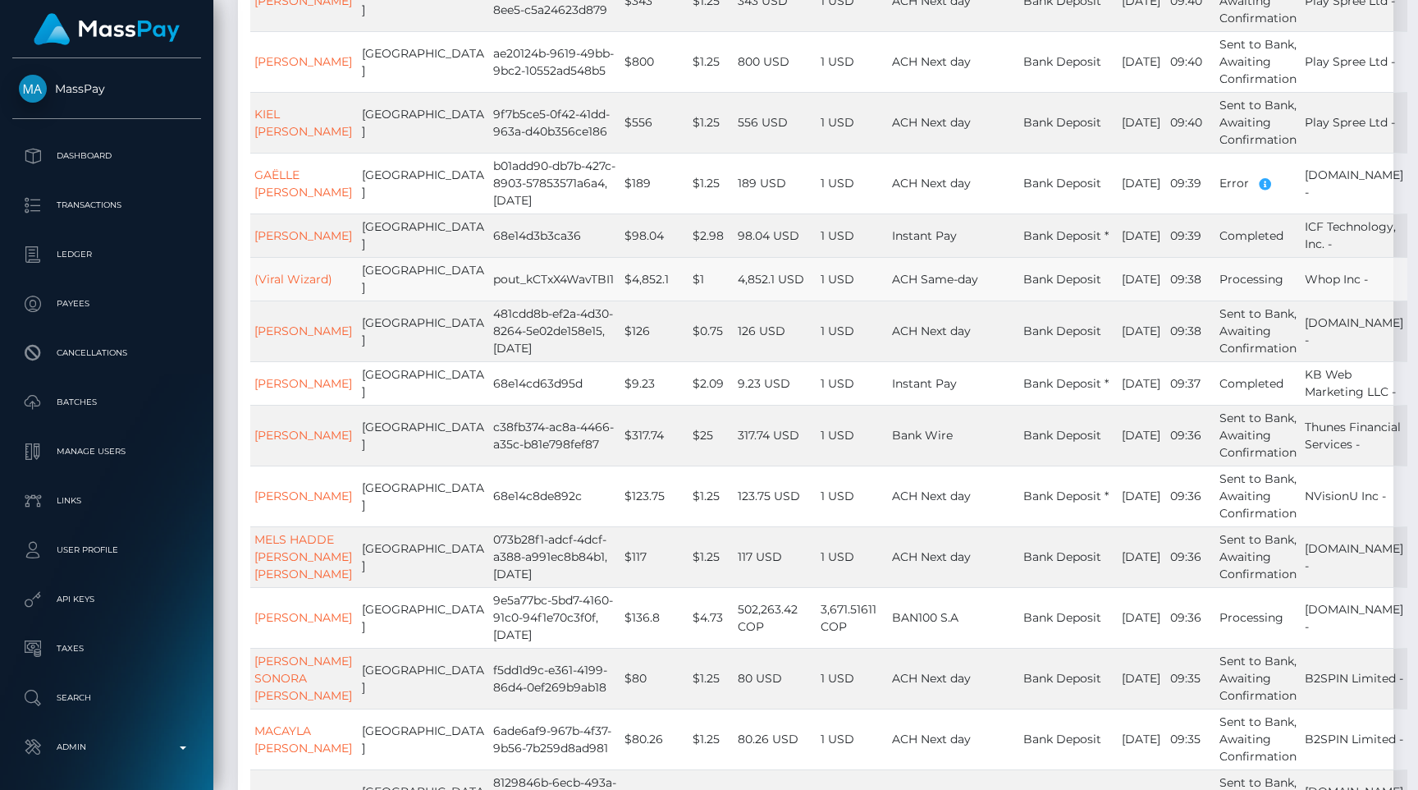
click at [1186, 300] on td "09:38" at bounding box center [1190, 279] width 49 height 44
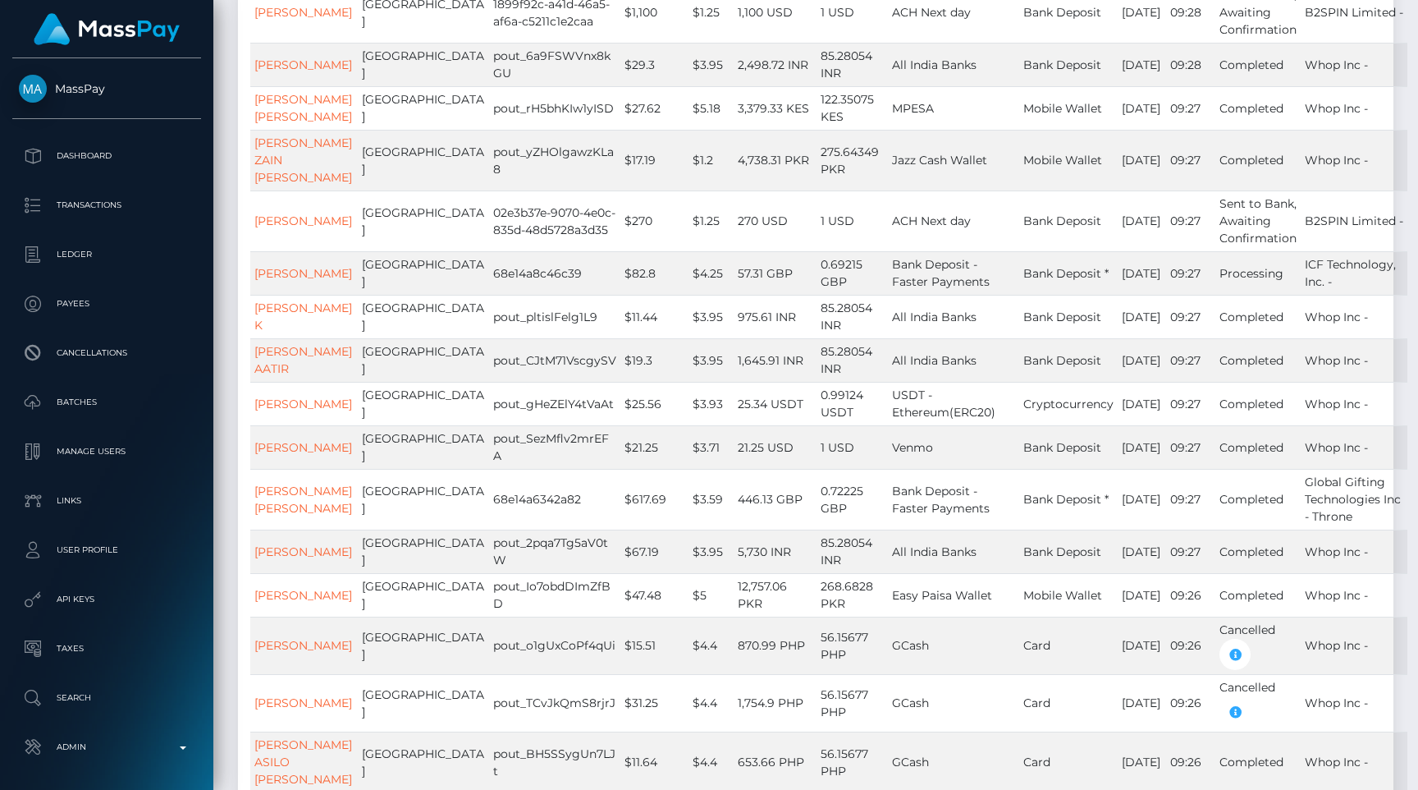
scroll to position [3762, 0]
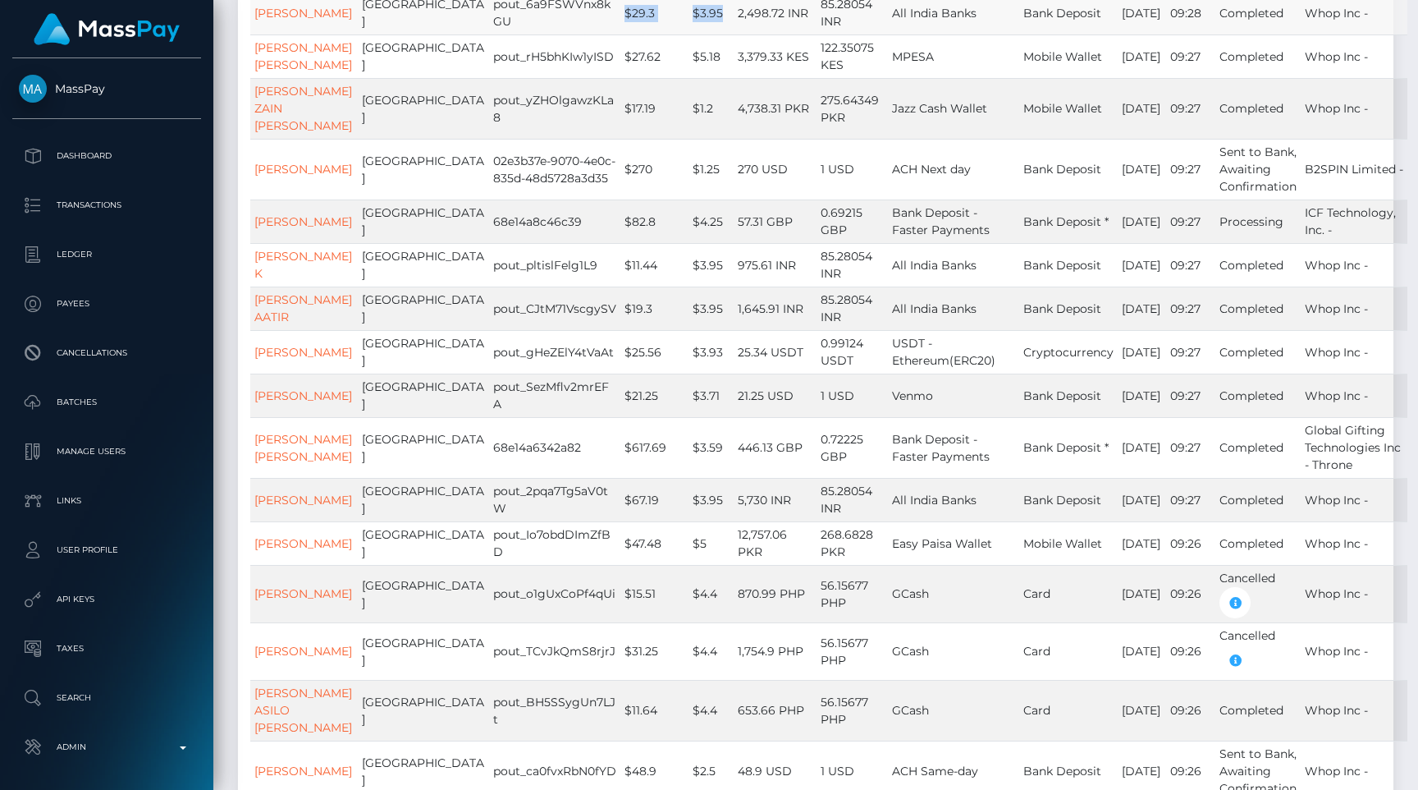
drag, startPoint x: 583, startPoint y: 444, endPoint x: 697, endPoint y: 447, distance: 114.1
click at [697, 34] on tr "RAJANI Rawat India pout_6a9FSWVnx8kGU $29.3 $3.95 2,498.72 INR 85.28054 INR All…" at bounding box center [828, 13] width 1157 height 44
click at [697, 34] on td "$3.95" at bounding box center [711, 13] width 45 height 44
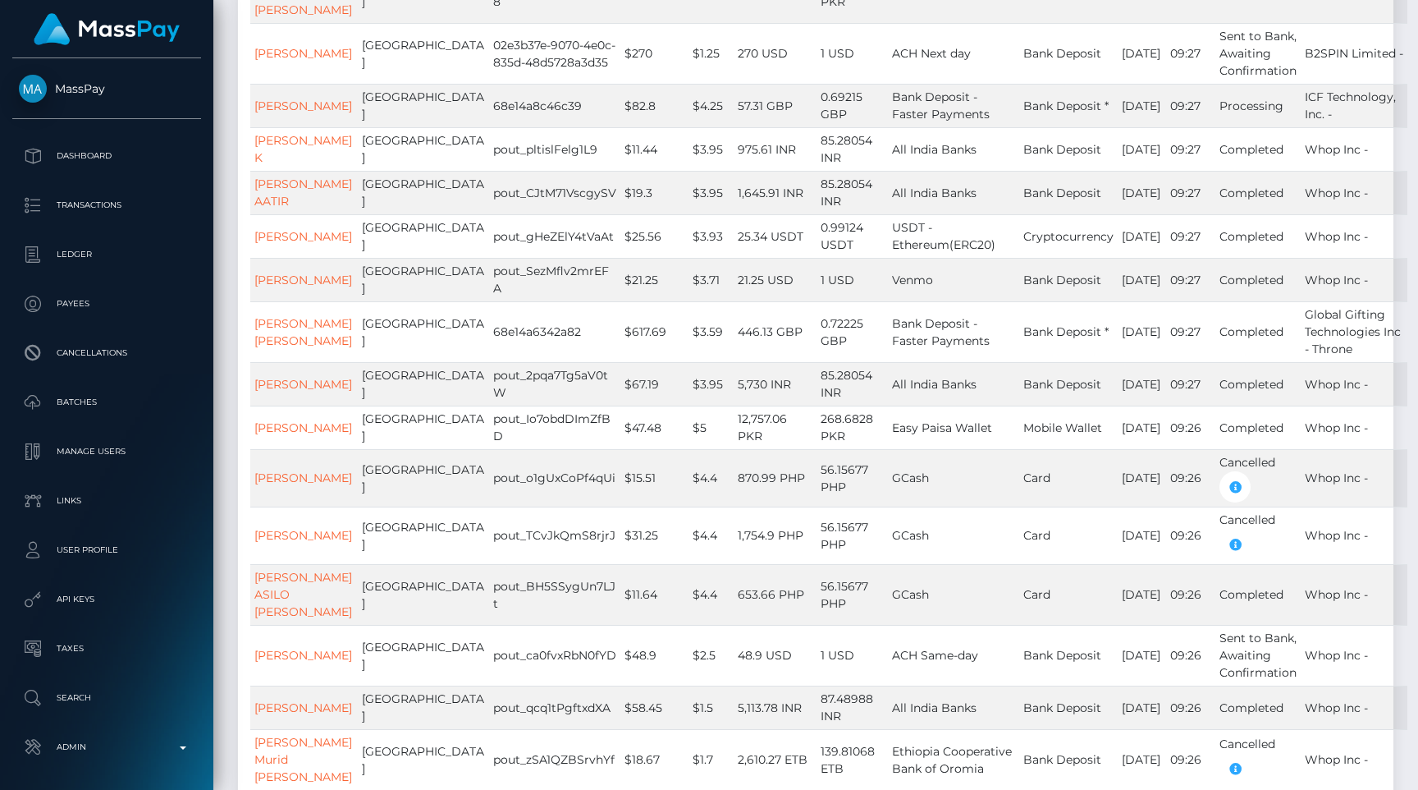
scroll to position [4017, 0]
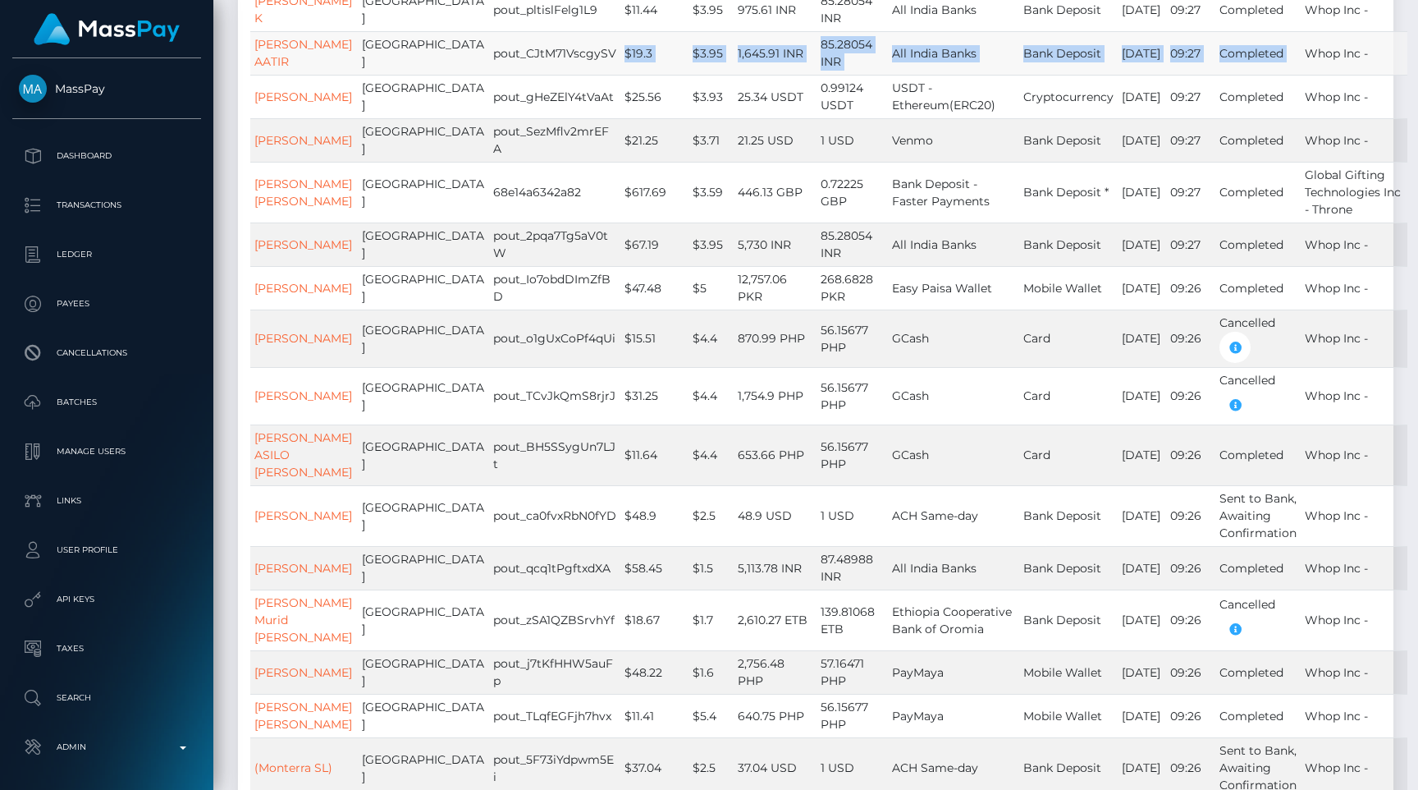
drag, startPoint x: 583, startPoint y: 515, endPoint x: 1364, endPoint y: 505, distance: 781.5
click at [1364, 75] on tr "MOHD AATIR AATIR India pout_CJtM71VscgySV $19.3 $3.95 1,645.91 INR 85.28054 INR…" at bounding box center [828, 53] width 1157 height 44
click at [1364, 75] on td "Whop Inc -" at bounding box center [1354, 53] width 107 height 44
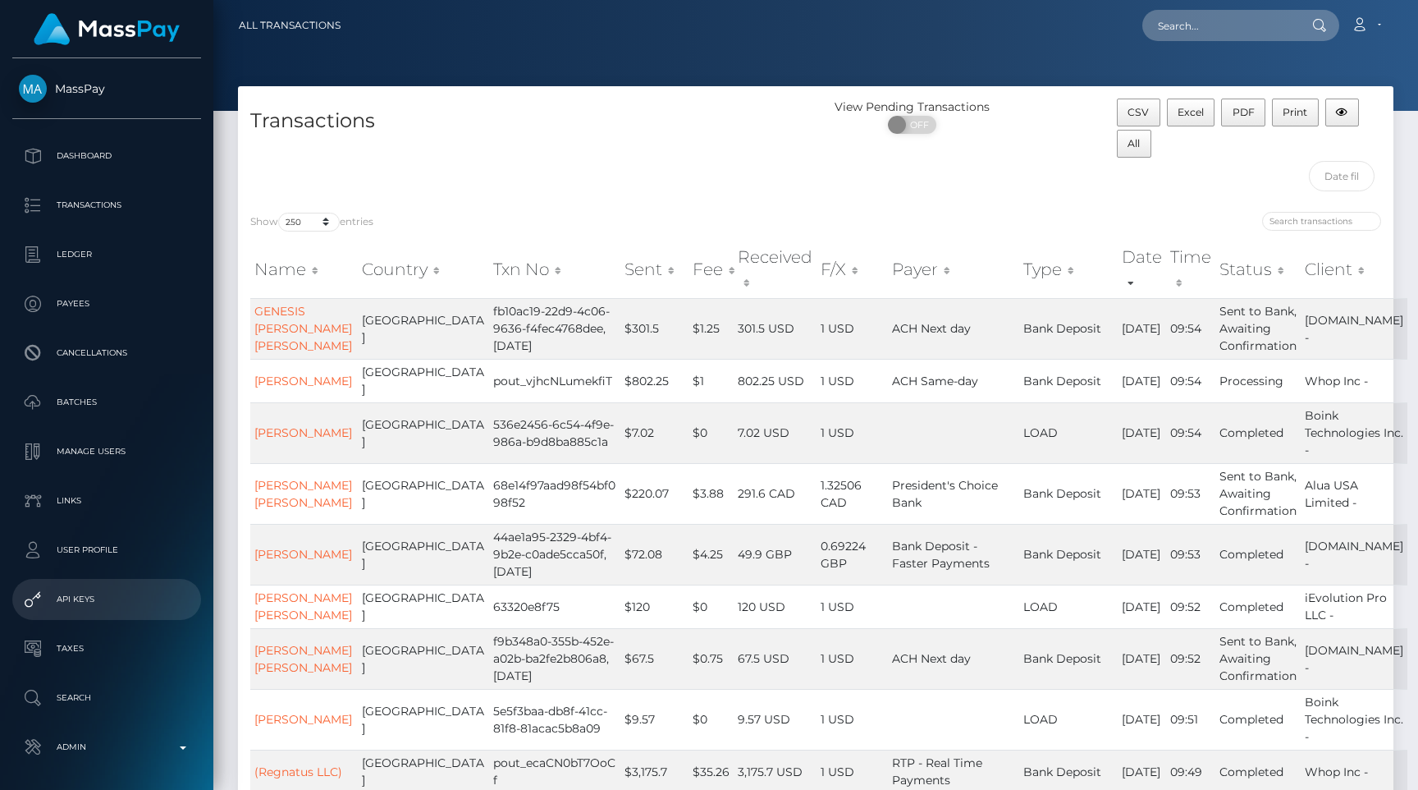
scroll to position [980, 0]
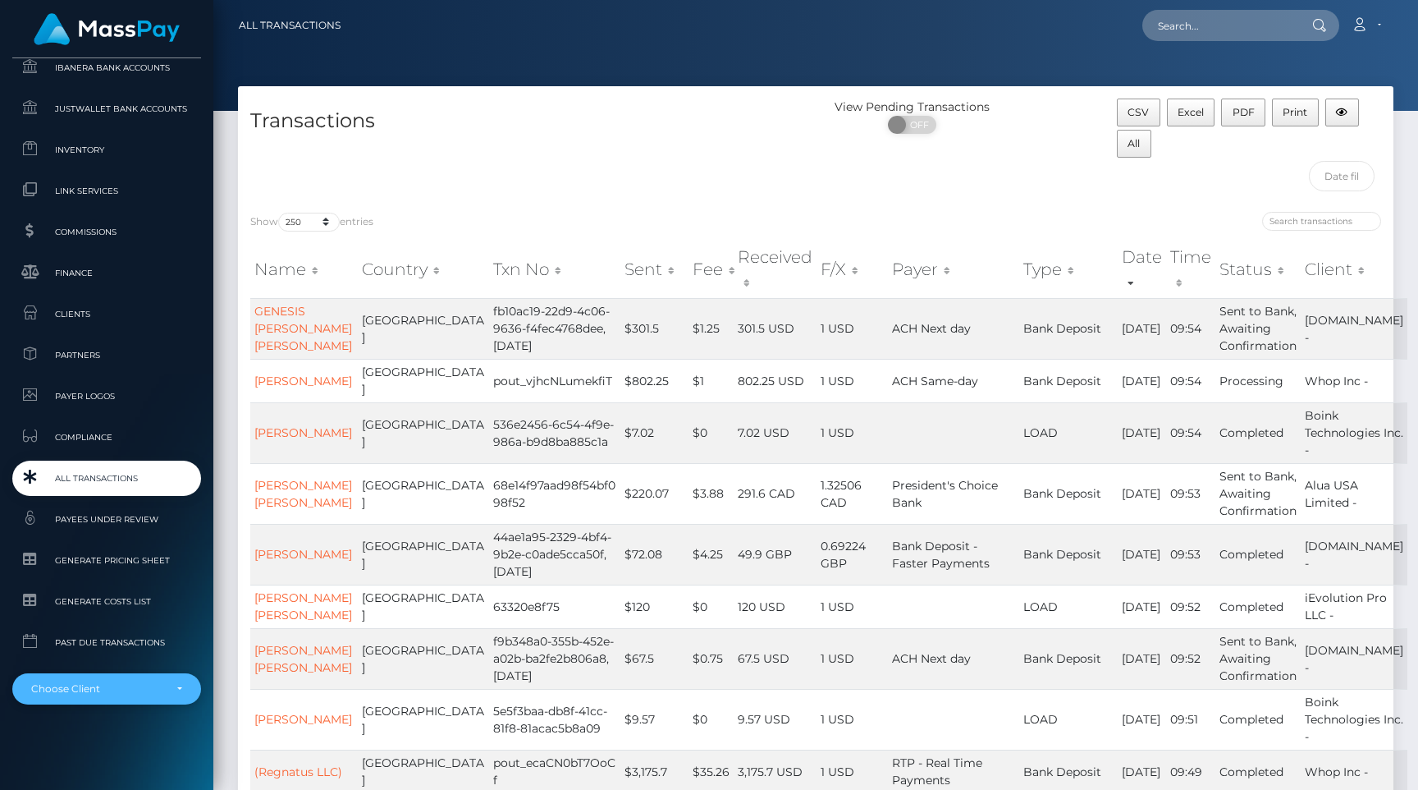
click at [73, 691] on div "Choose Client" at bounding box center [97, 688] width 132 height 13
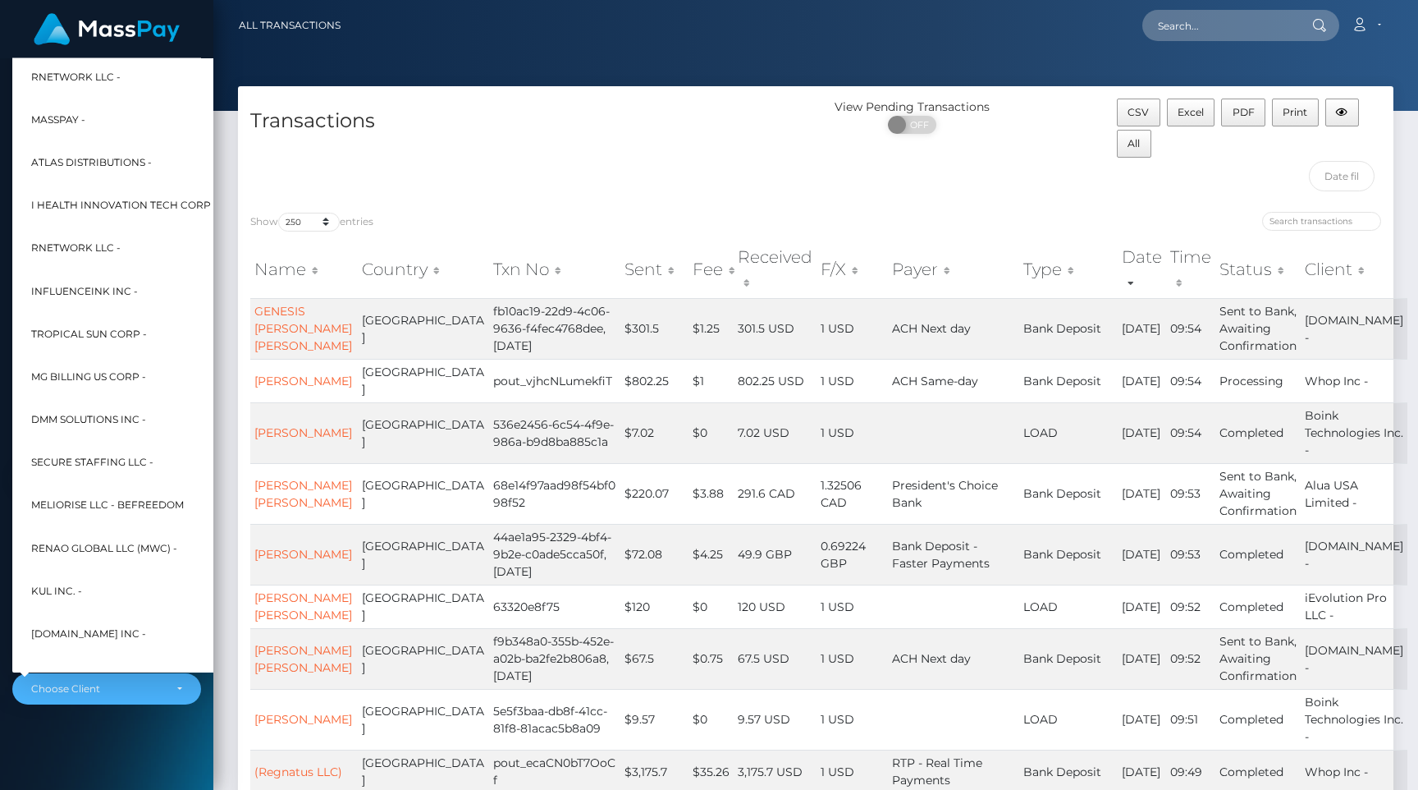
scroll to position [845, 0]
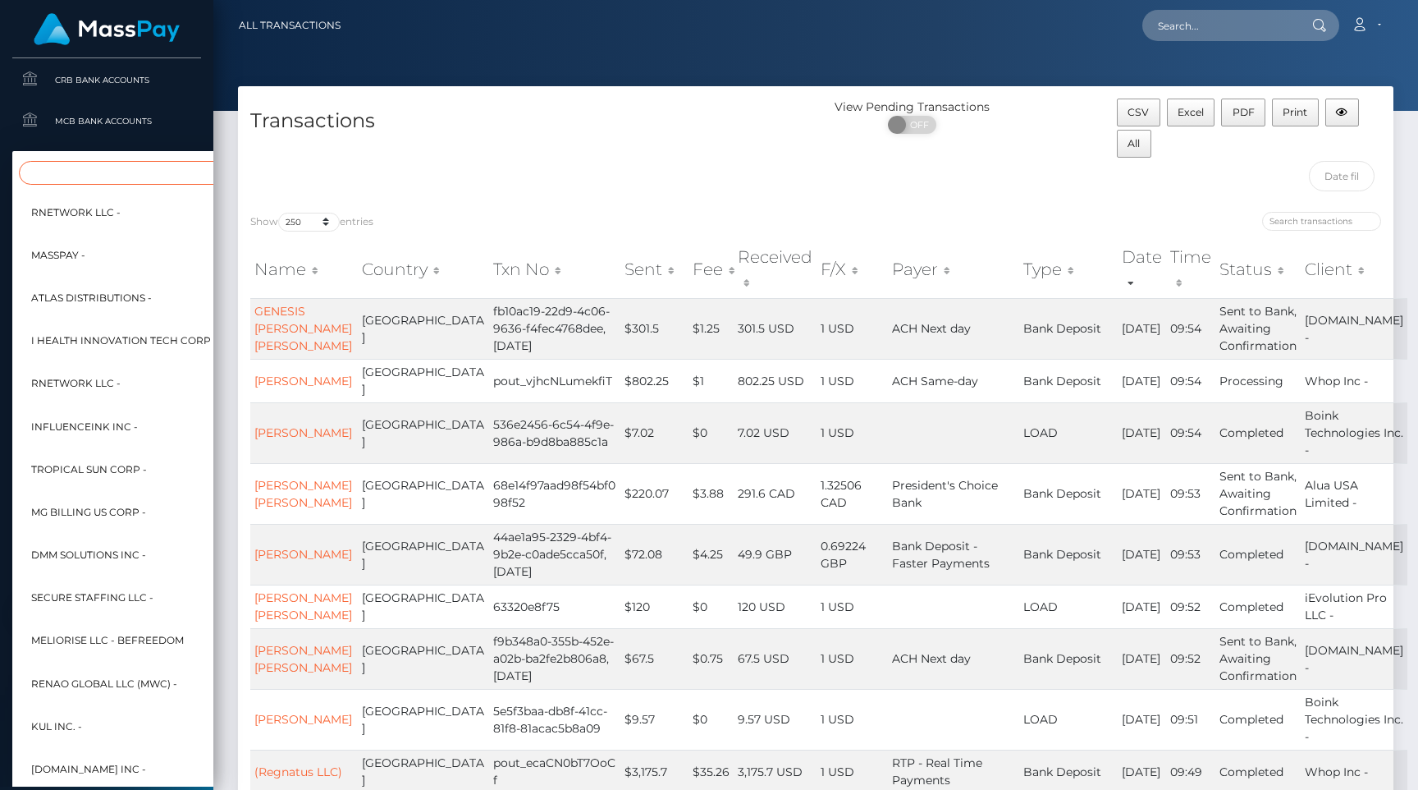
click at [120, 165] on input "Search" at bounding box center [199, 173] width 361 height 24
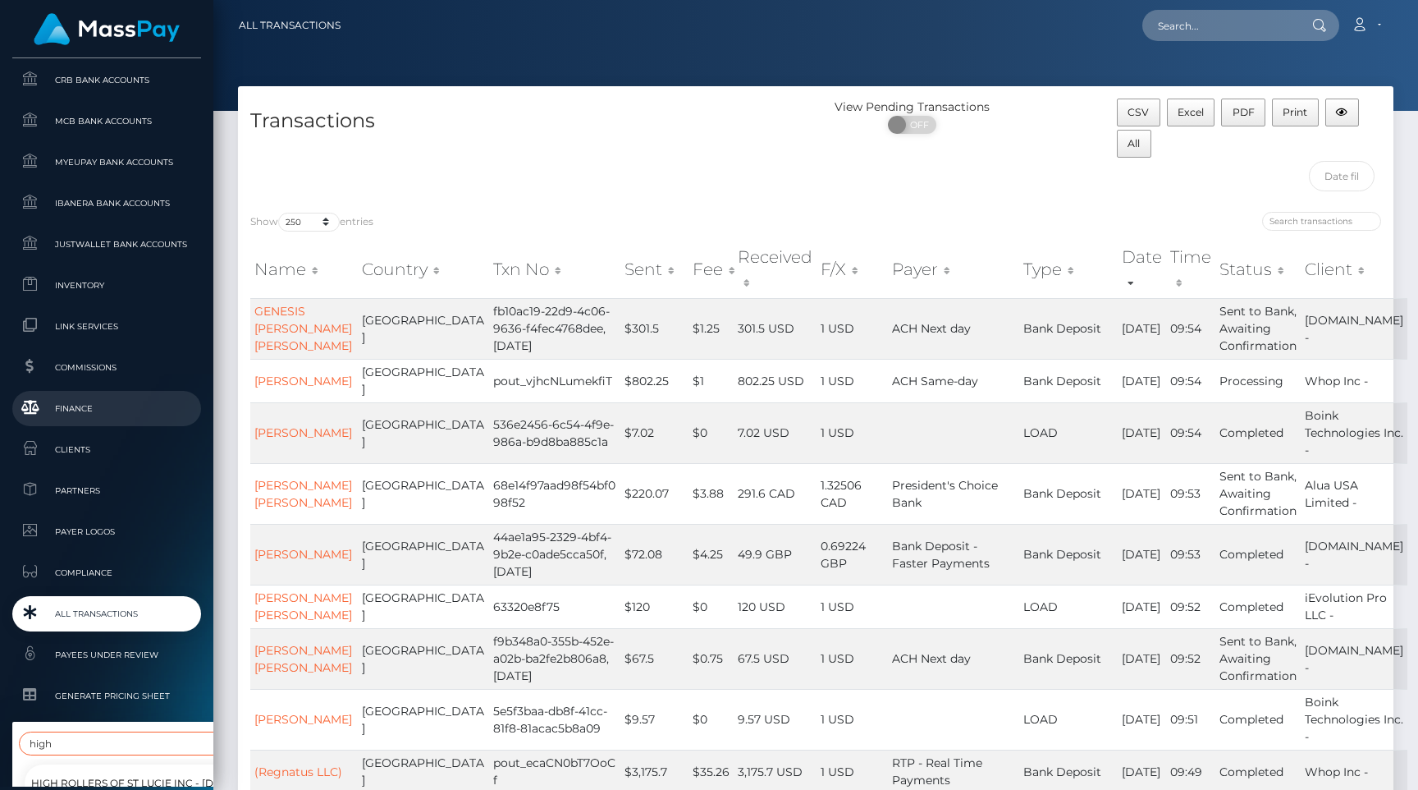
scroll to position [980, 0]
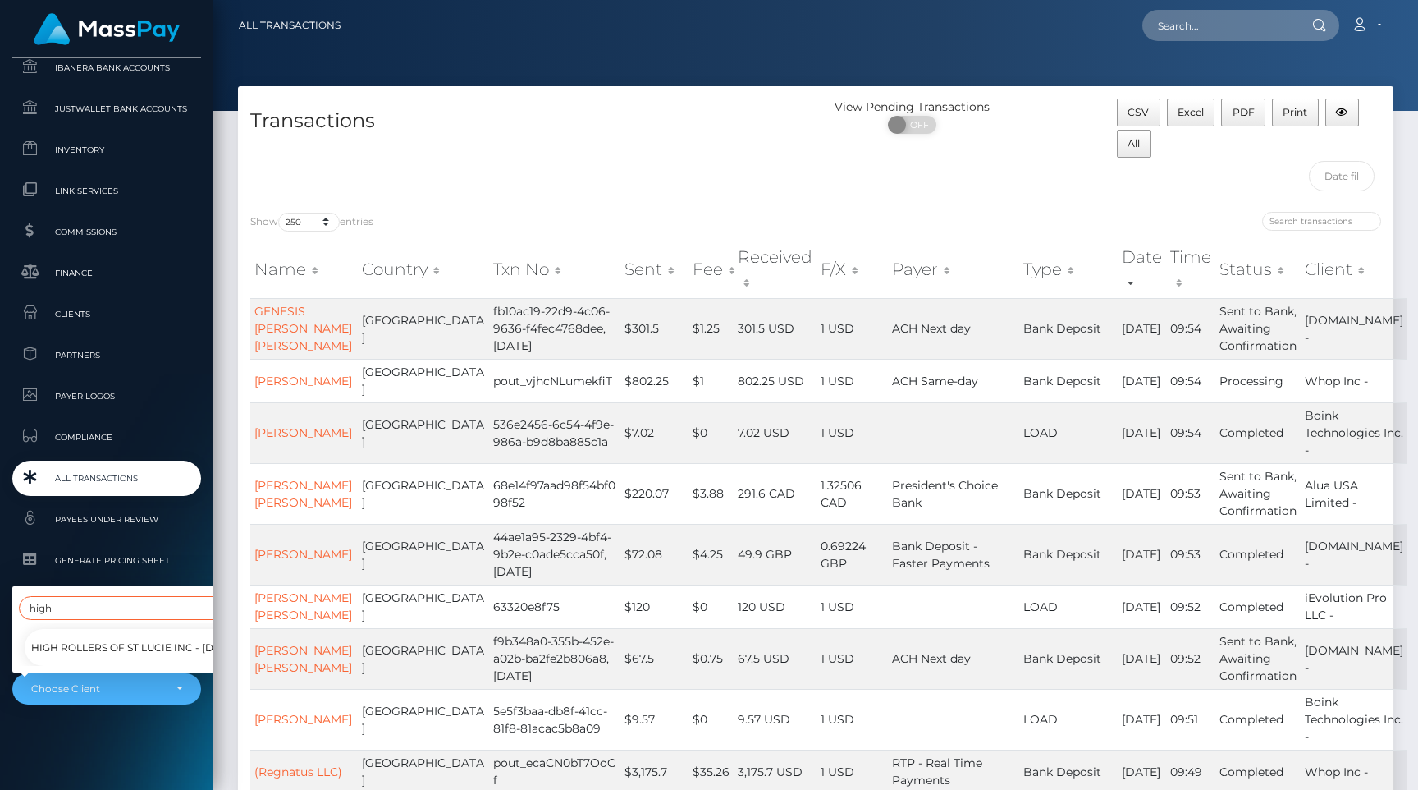
type input "high"
click at [94, 655] on span "High Rollers of St Lucie Inc - Luckyrush.io" at bounding box center [160, 647] width 258 height 21
select select "312"
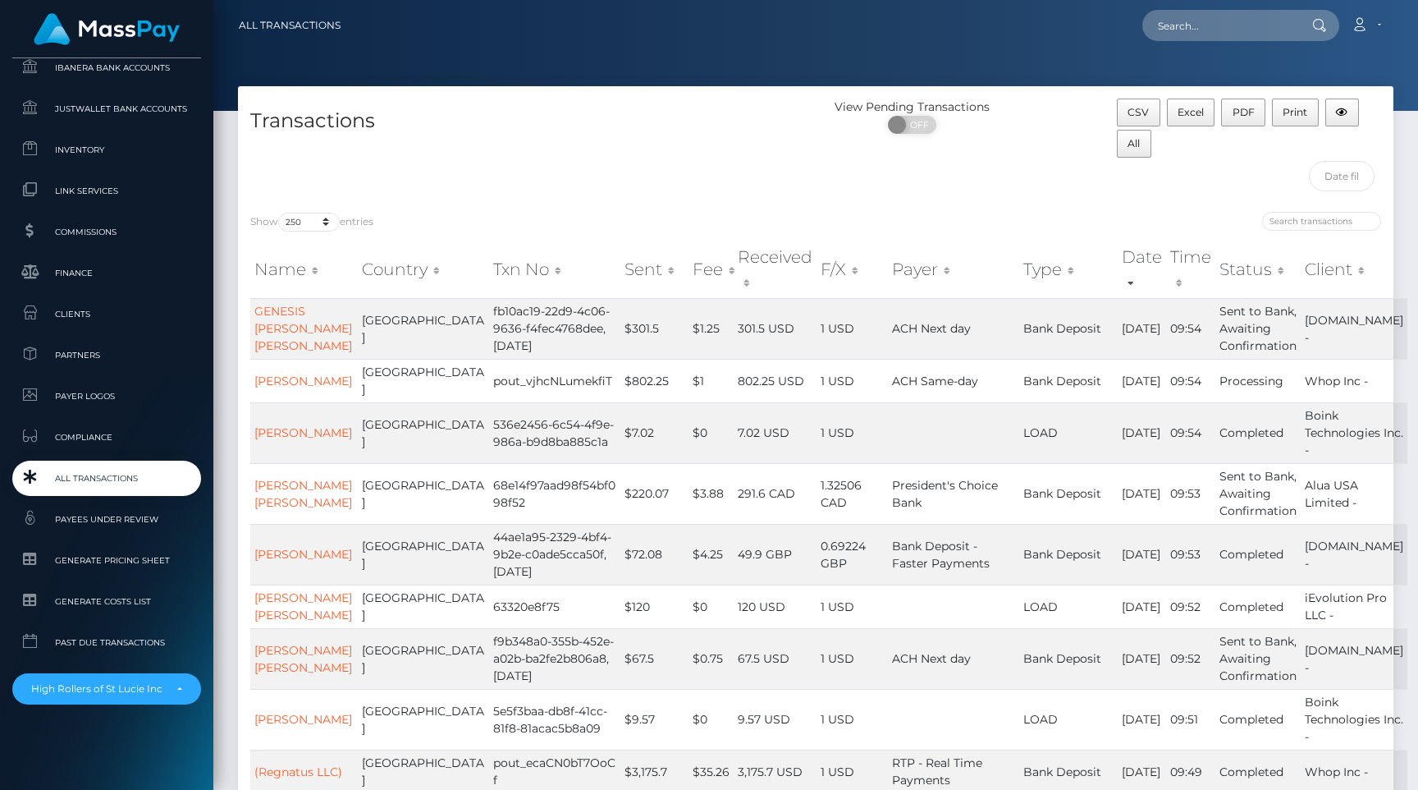
click at [477, 157] on div "Transactions" at bounding box center [527, 149] width 578 height 101
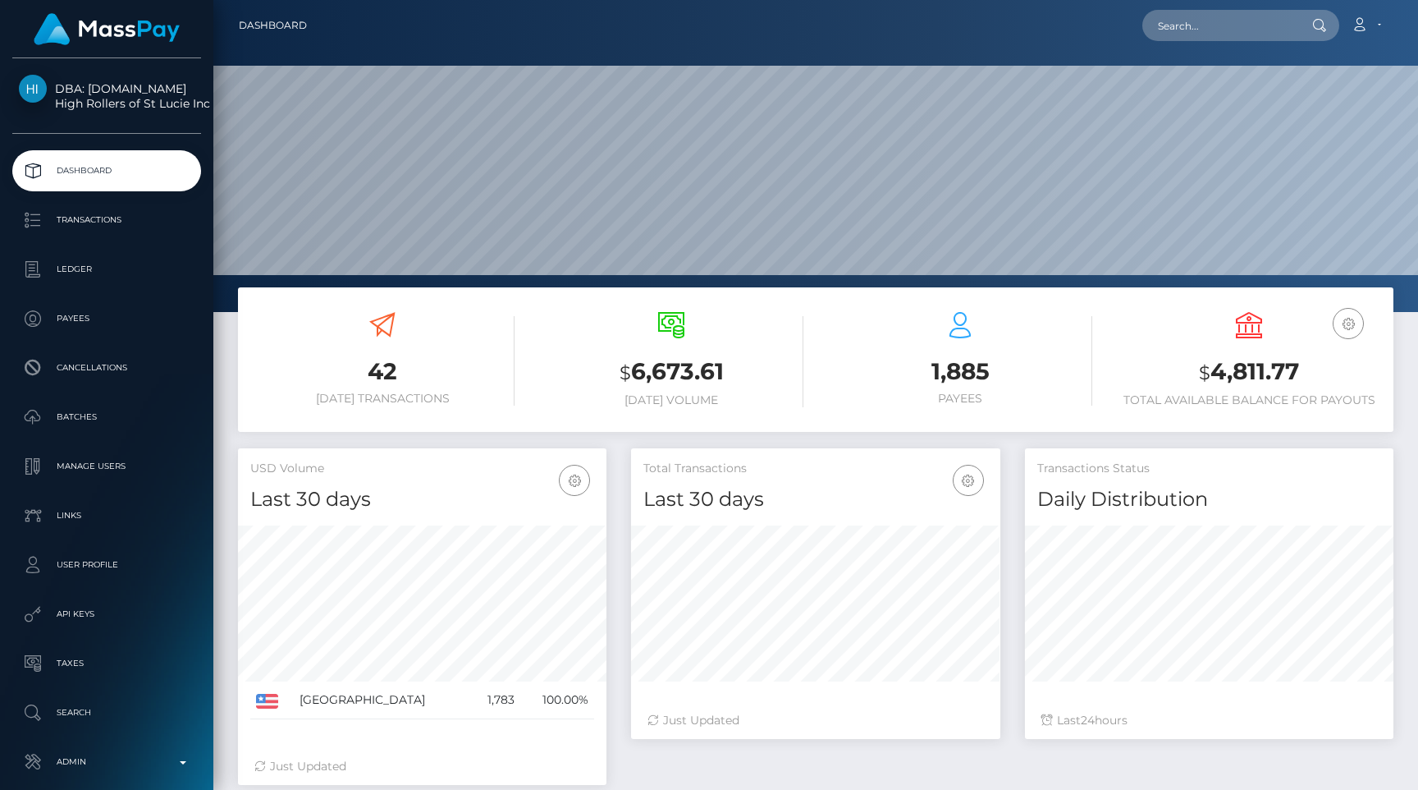
scroll to position [291, 369]
click at [156, 218] on p "Transactions" at bounding box center [107, 220] width 176 height 25
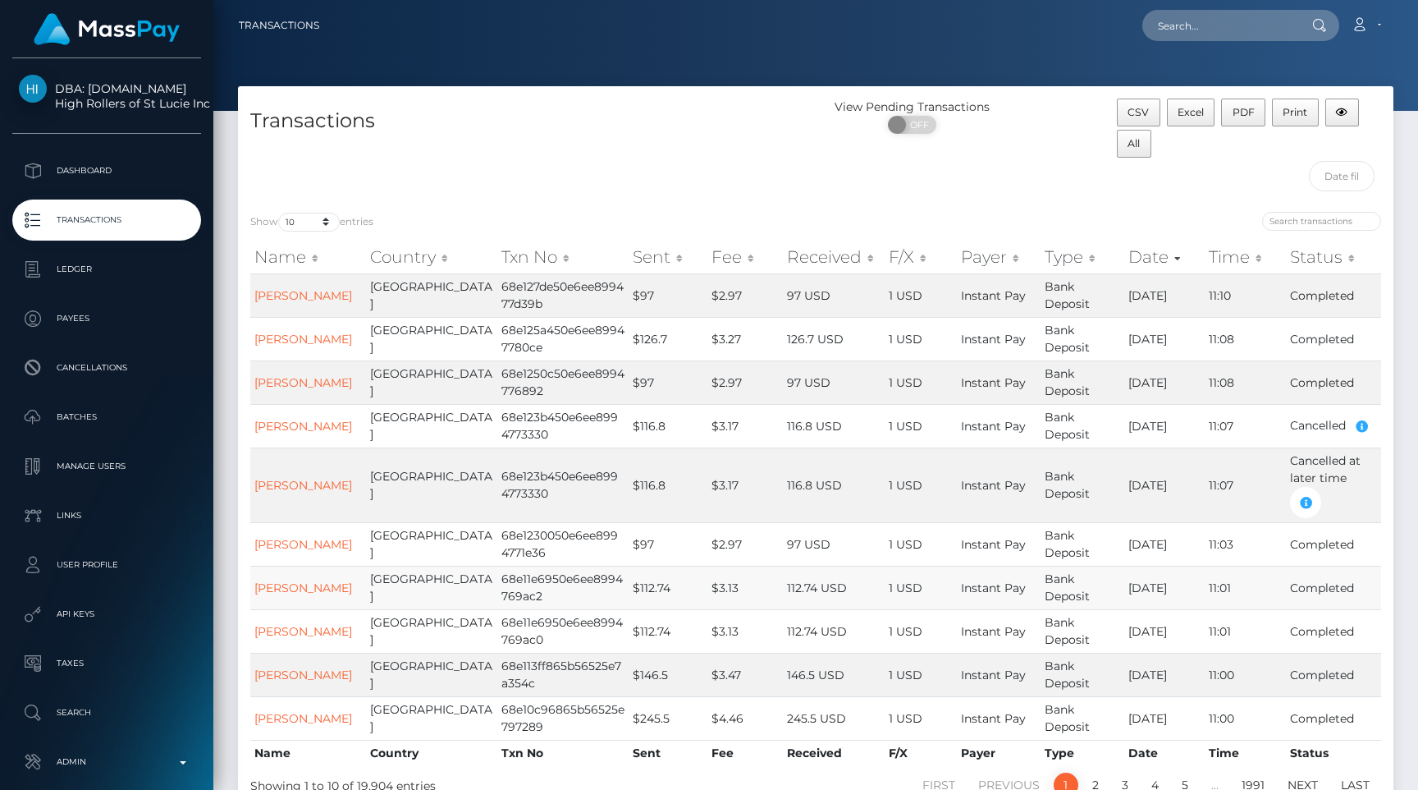
click at [497, 573] on td "68e11e6950e6ee8994769ac2" at bounding box center [562, 588] width 131 height 44
click at [521, 579] on td "68e11e6950e6ee8994769ac2" at bounding box center [562, 588] width 131 height 44
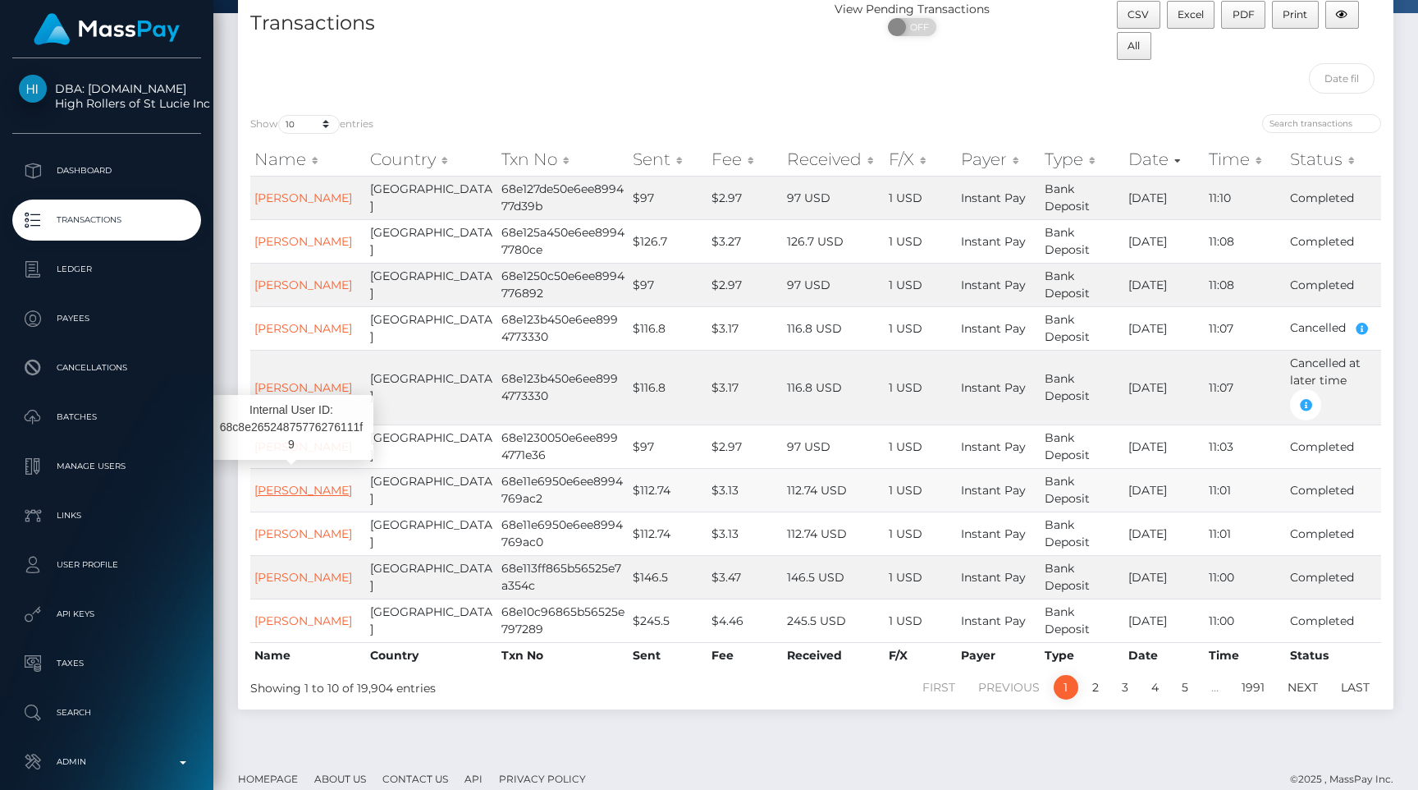
click at [293, 483] on link "Kali Perrodin" at bounding box center [303, 490] width 98 height 15
click at [85, 751] on p "Admin" at bounding box center [107, 761] width 176 height 25
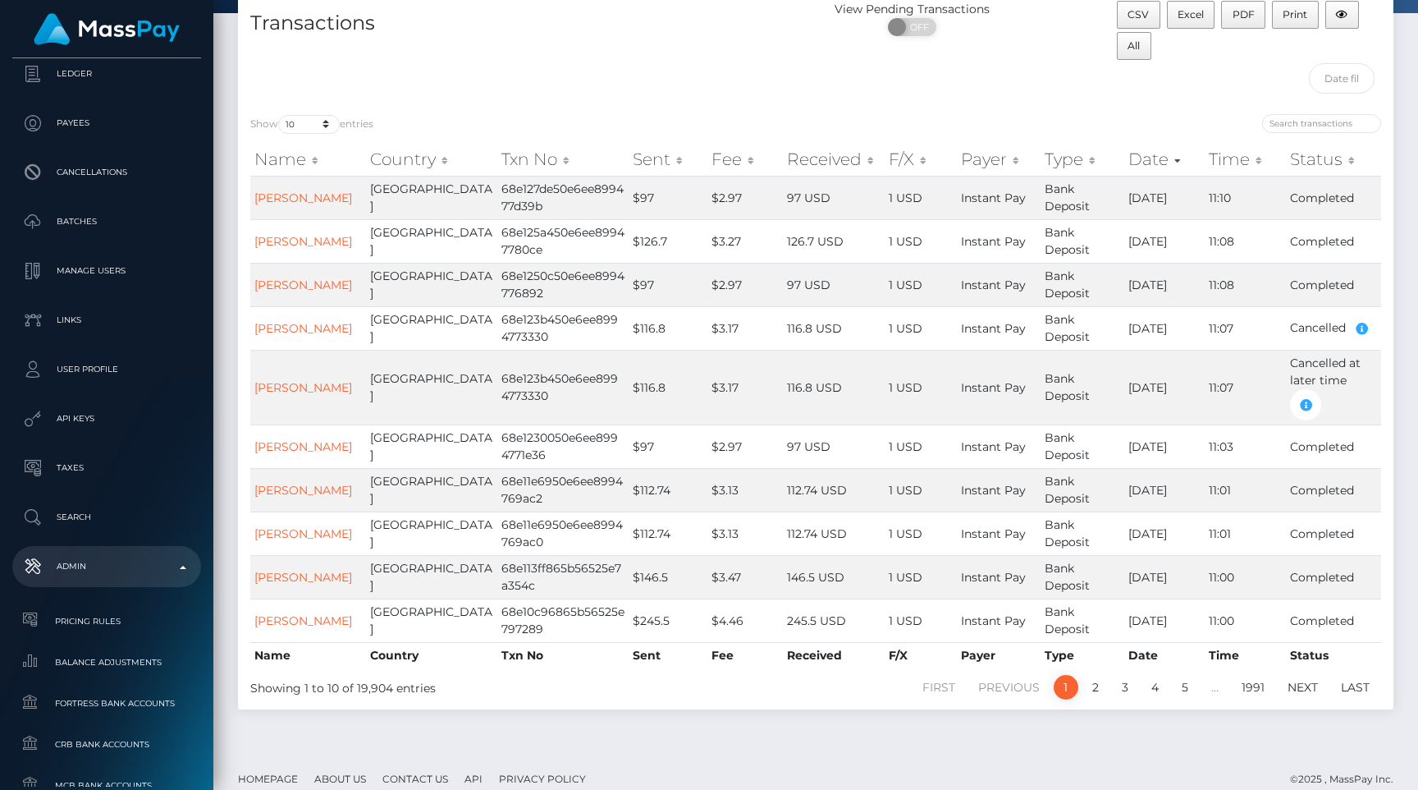
scroll to position [995, 0]
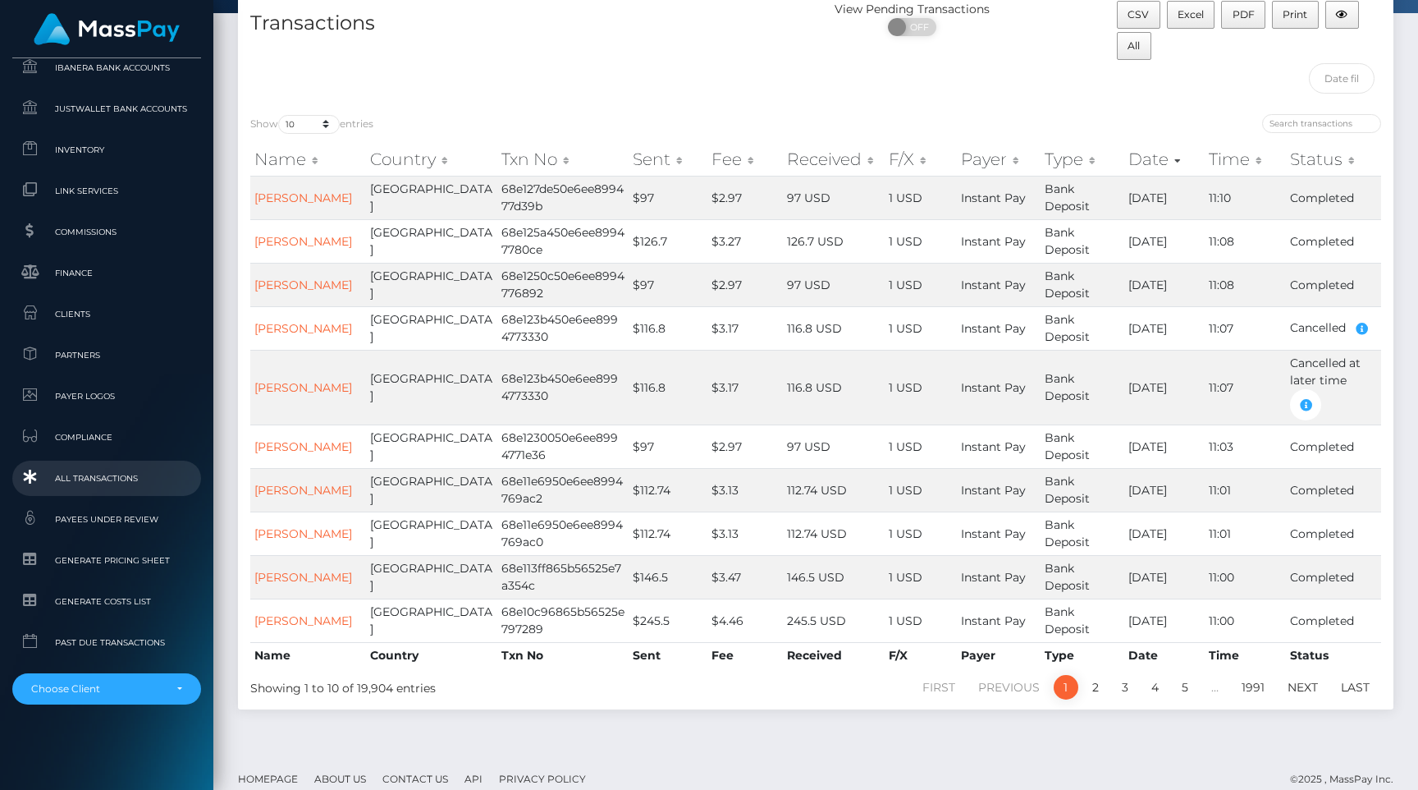
click at [116, 469] on span "All Transactions" at bounding box center [107, 478] width 176 height 19
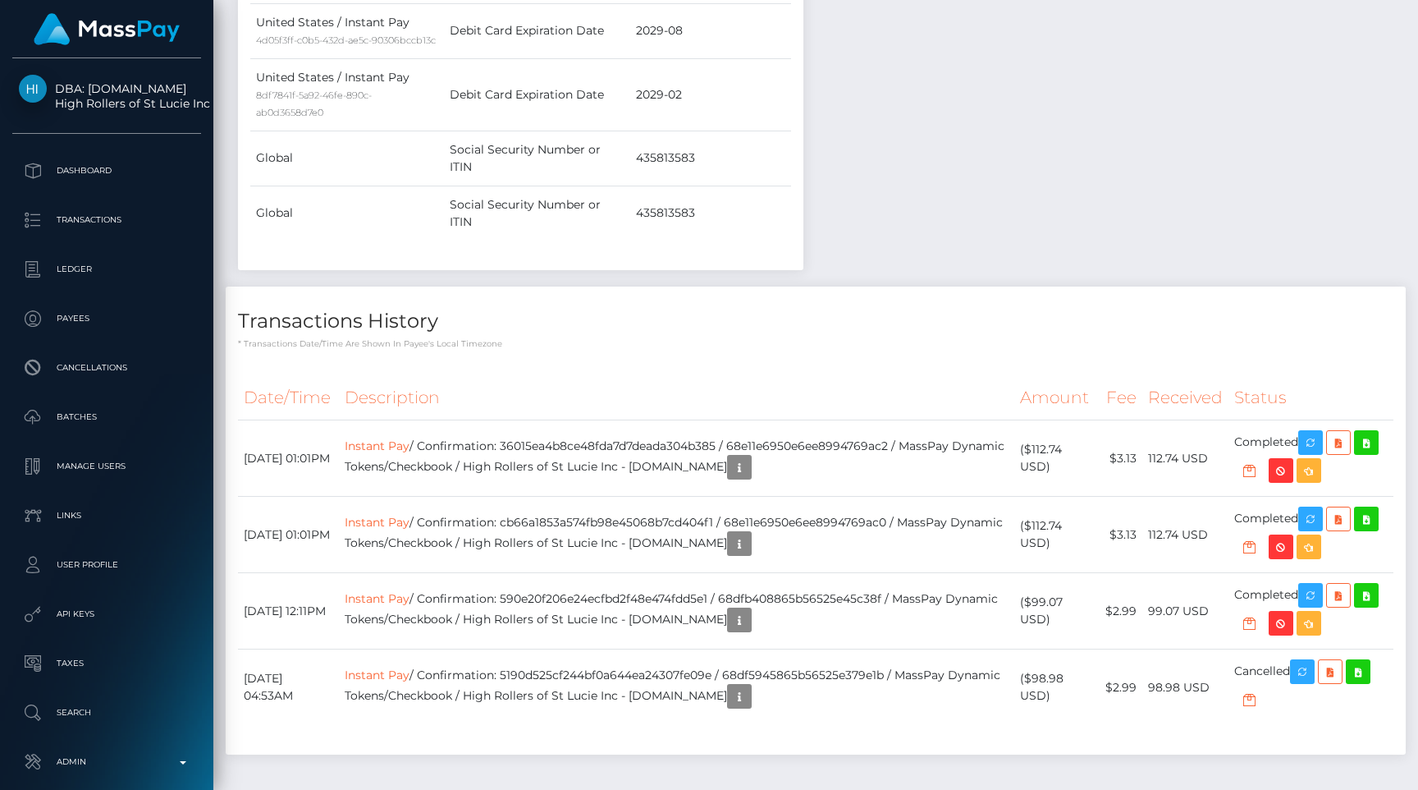
scroll to position [197, 369]
click at [1262, 375] on th "Status" at bounding box center [1311, 397] width 165 height 45
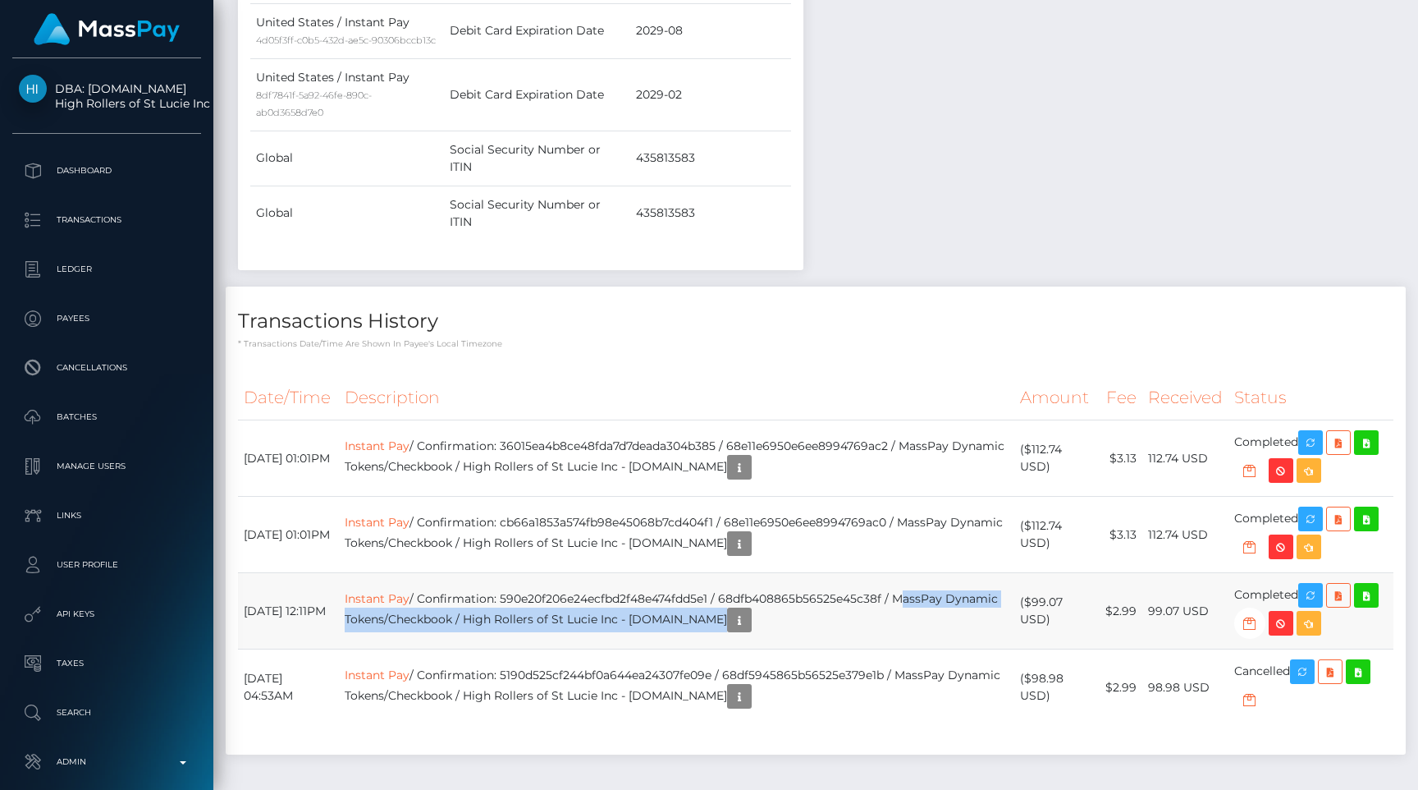
drag, startPoint x: 781, startPoint y: 552, endPoint x: 919, endPoint y: 529, distance: 139.9
click at [919, 573] on td "Instant Pay / Confirmation: 590e20f206e24ecfbd2f48e474fdd5e1 / 68dfb408865b5652…" at bounding box center [677, 611] width 676 height 76
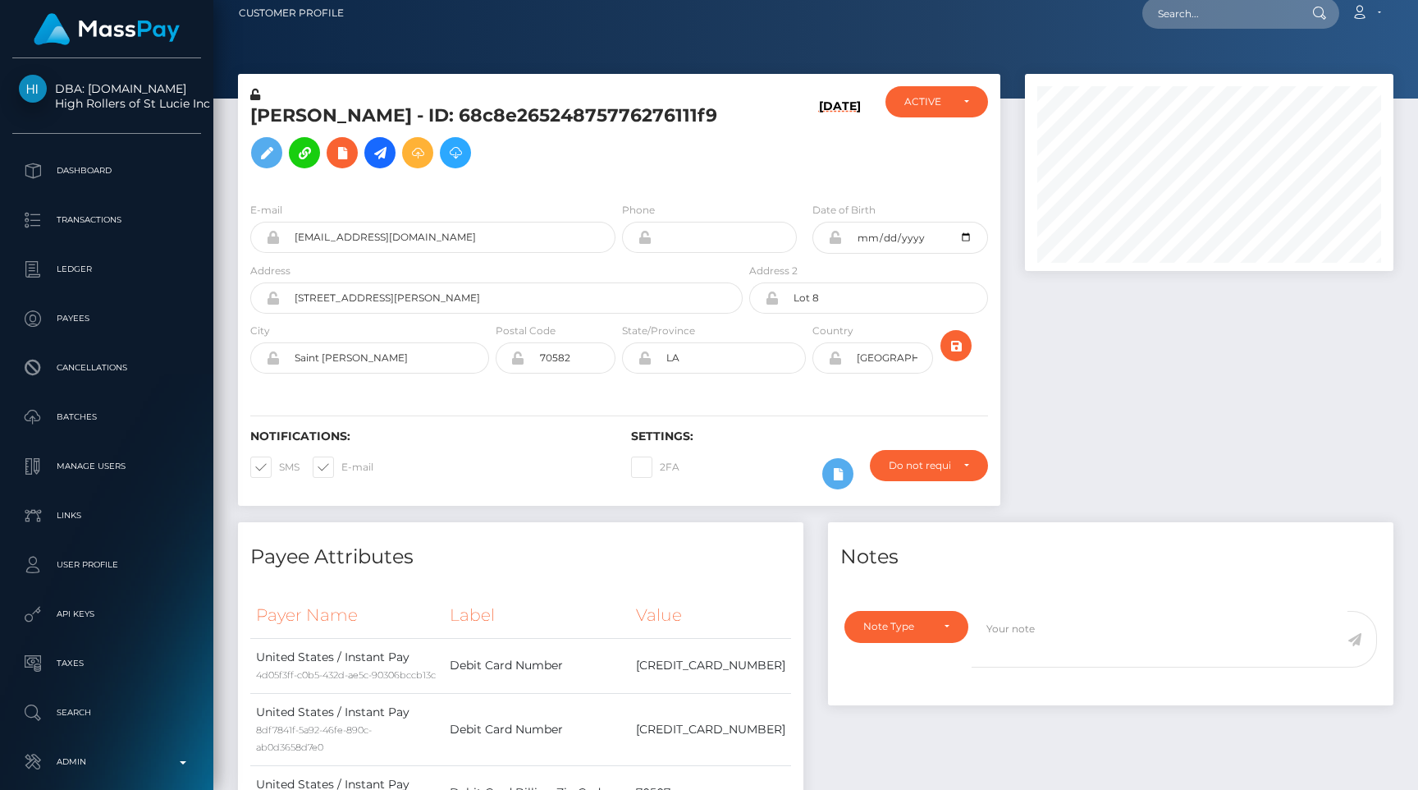
scroll to position [0, 0]
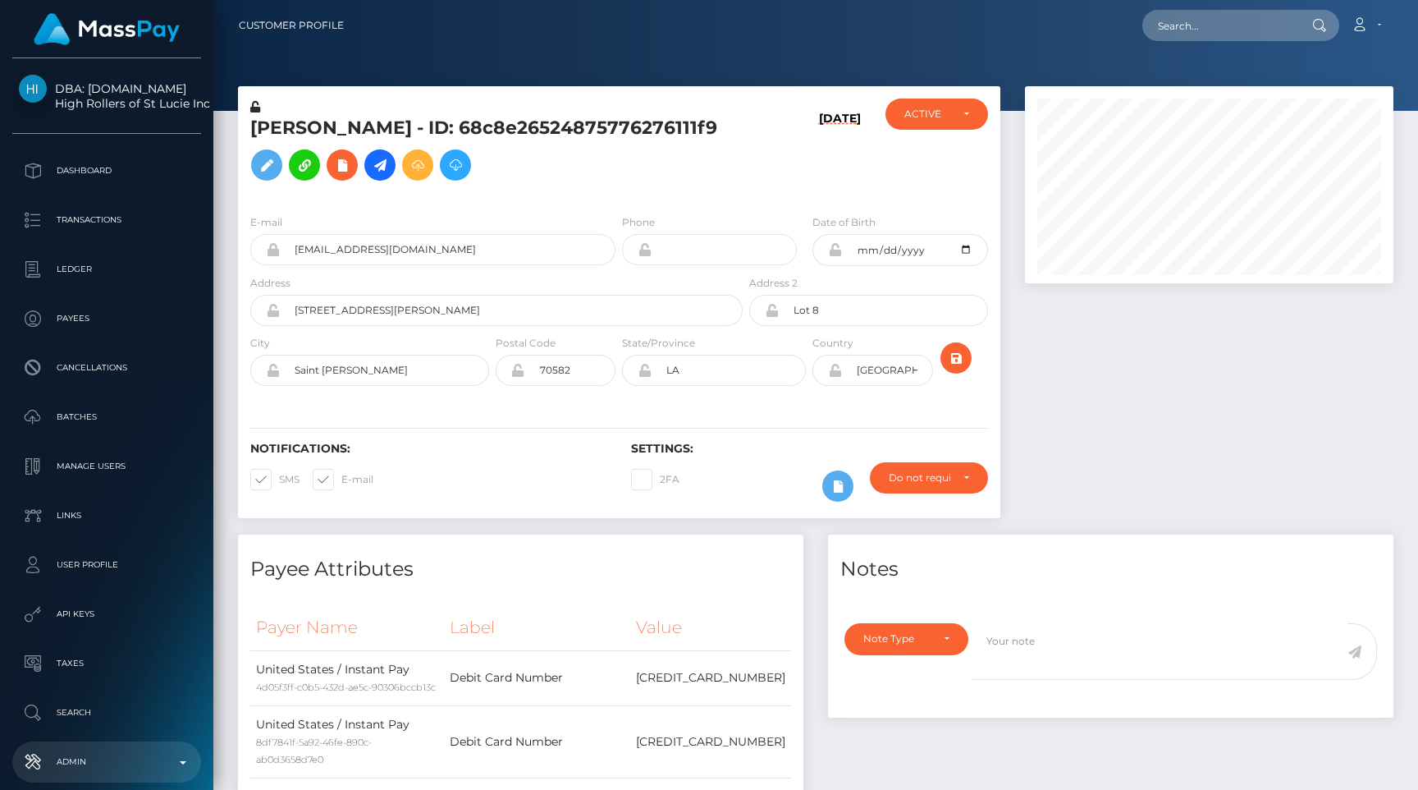
click at [121, 749] on p "Admin" at bounding box center [107, 761] width 176 height 25
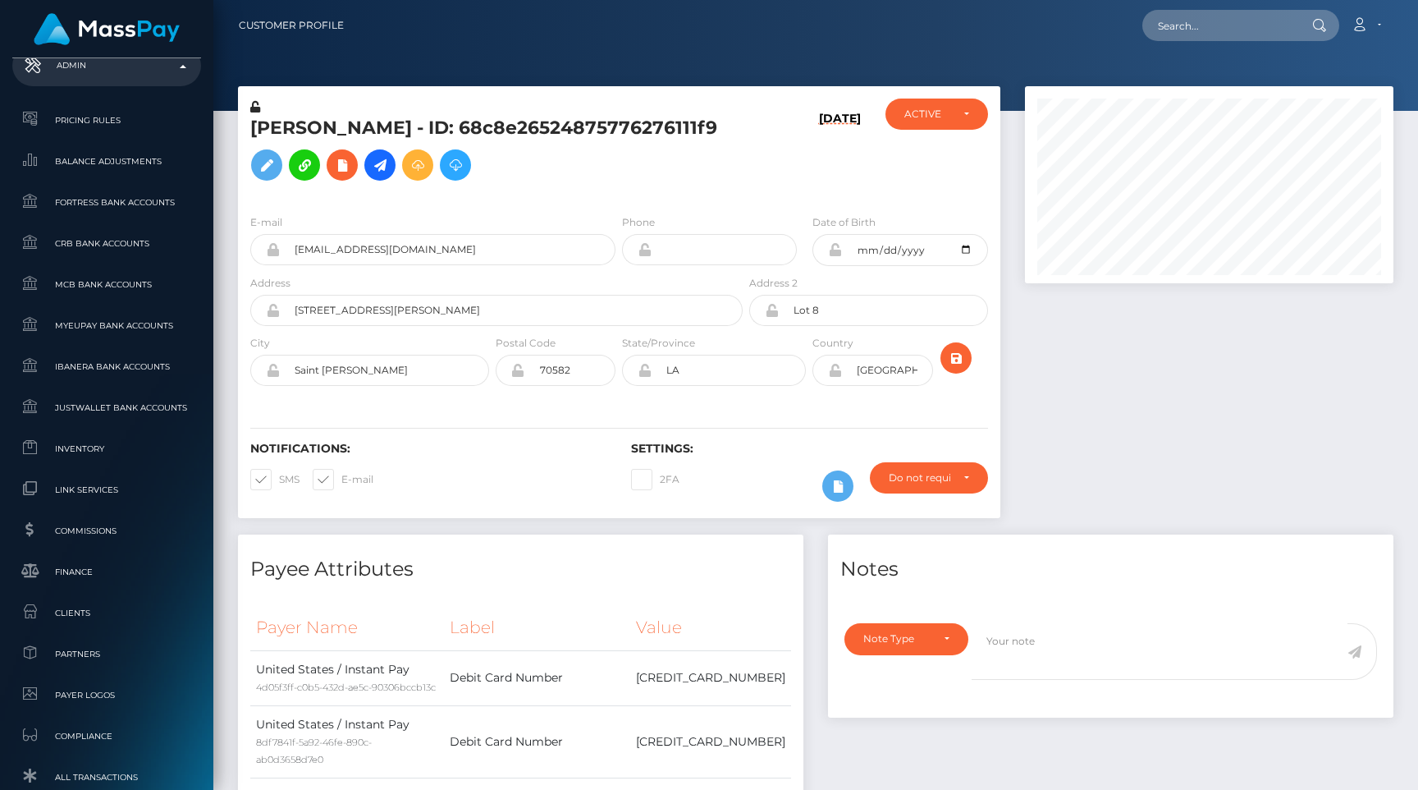
scroll to position [995, 0]
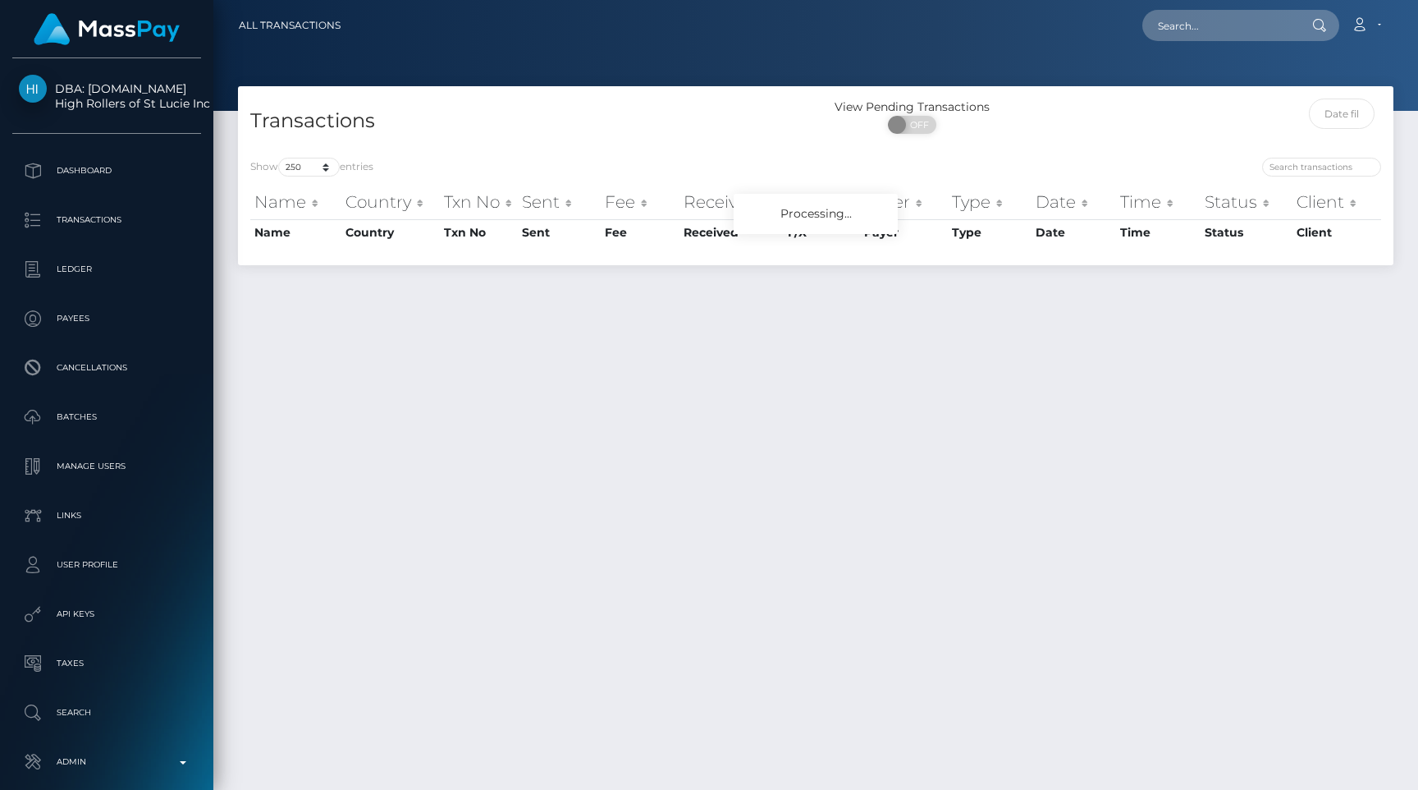
select select "250"
